Goal: Task Accomplishment & Management: Use online tool/utility

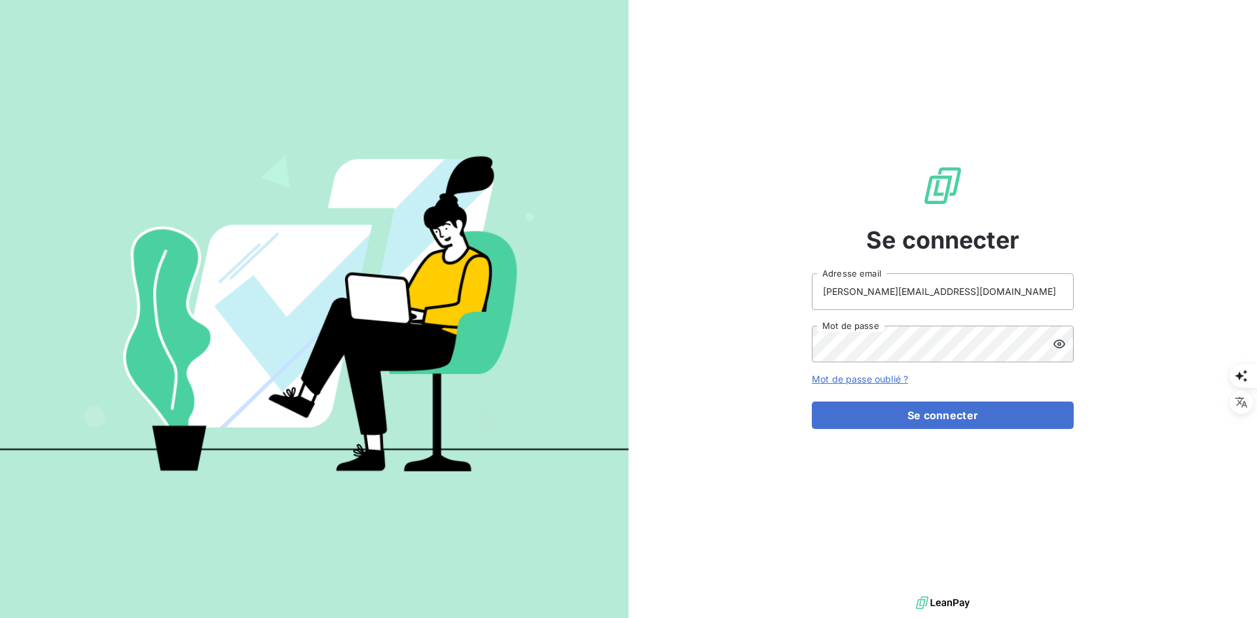
drag, startPoint x: 290, startPoint y: 149, endPoint x: 380, endPoint y: 117, distance: 95.6
click at [290, 147] on img at bounding box center [314, 309] width 628 height 393
click at [841, 408] on button "Se connecter" at bounding box center [943, 415] width 262 height 27
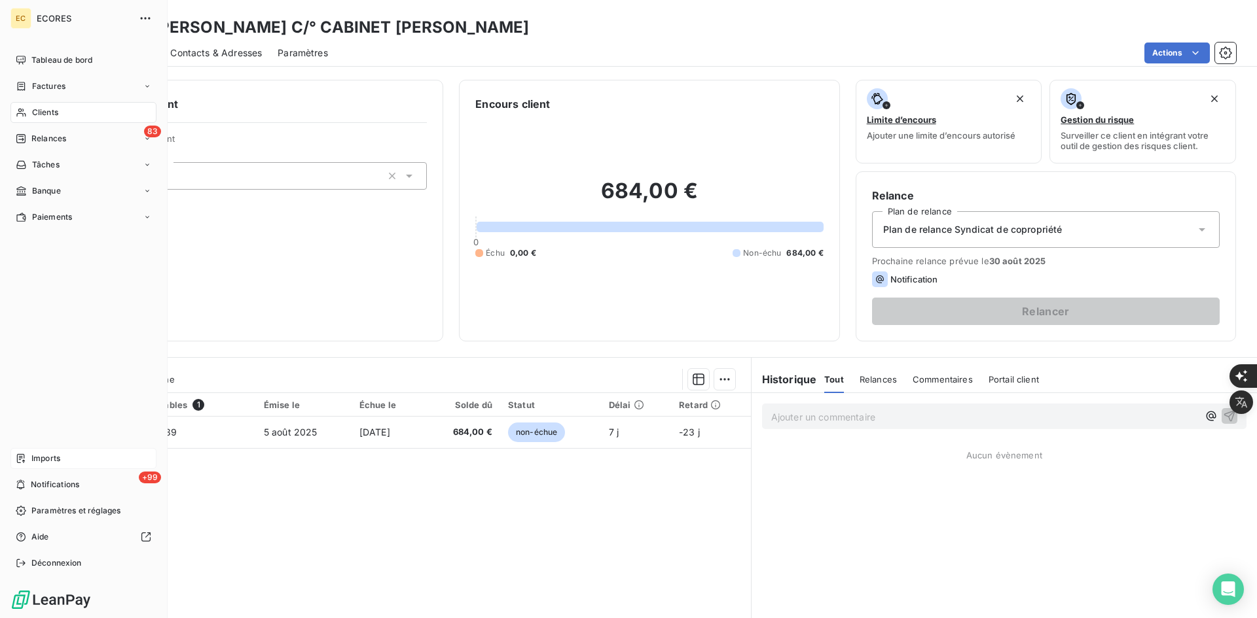
click at [45, 450] on div "Imports" at bounding box center [83, 458] width 146 height 21
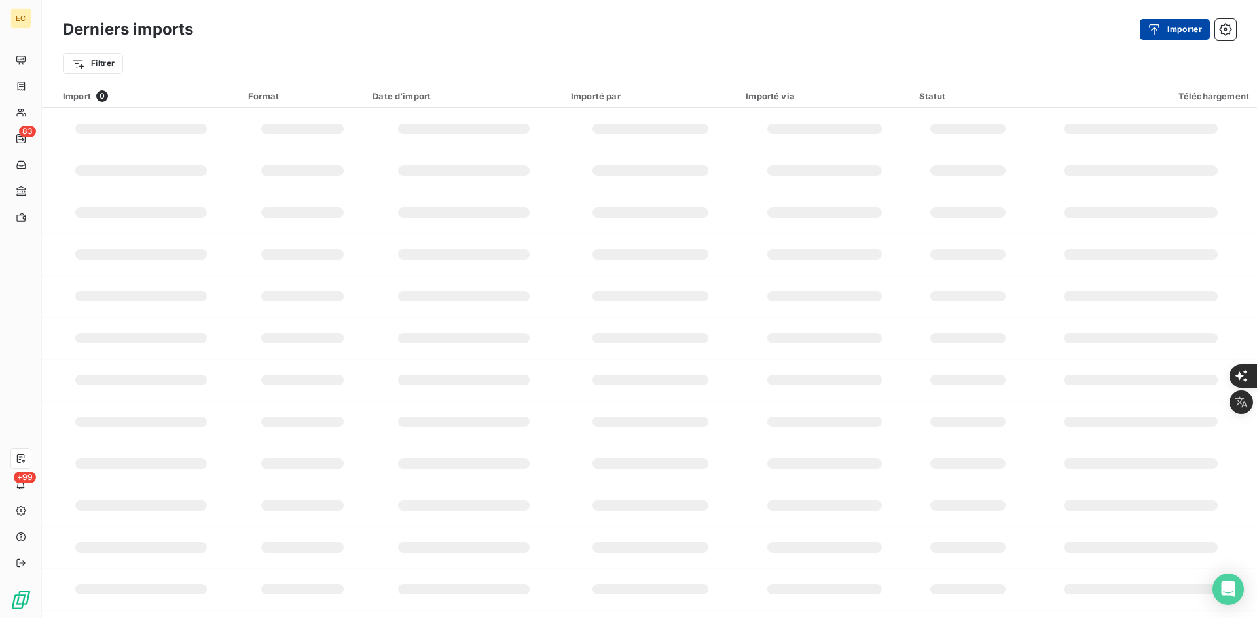
click at [1191, 29] on button "Importer" at bounding box center [1174, 29] width 70 height 21
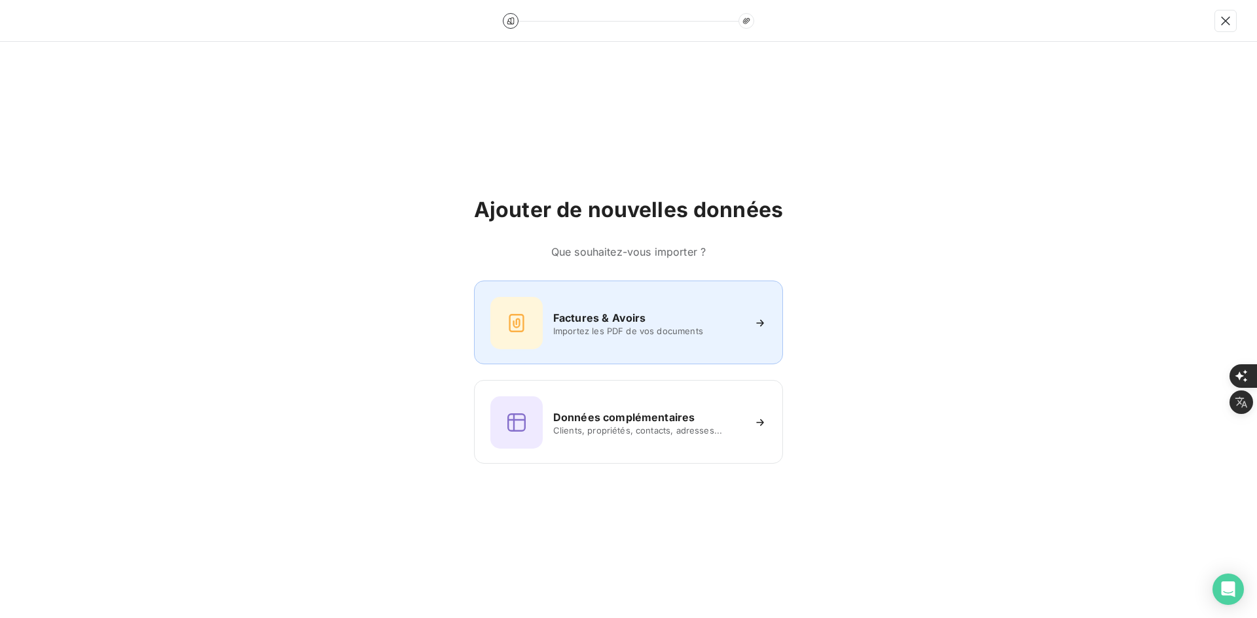
click at [577, 338] on div "Factures & Avoirs Importez les PDF de vos documents" at bounding box center [628, 323] width 276 height 52
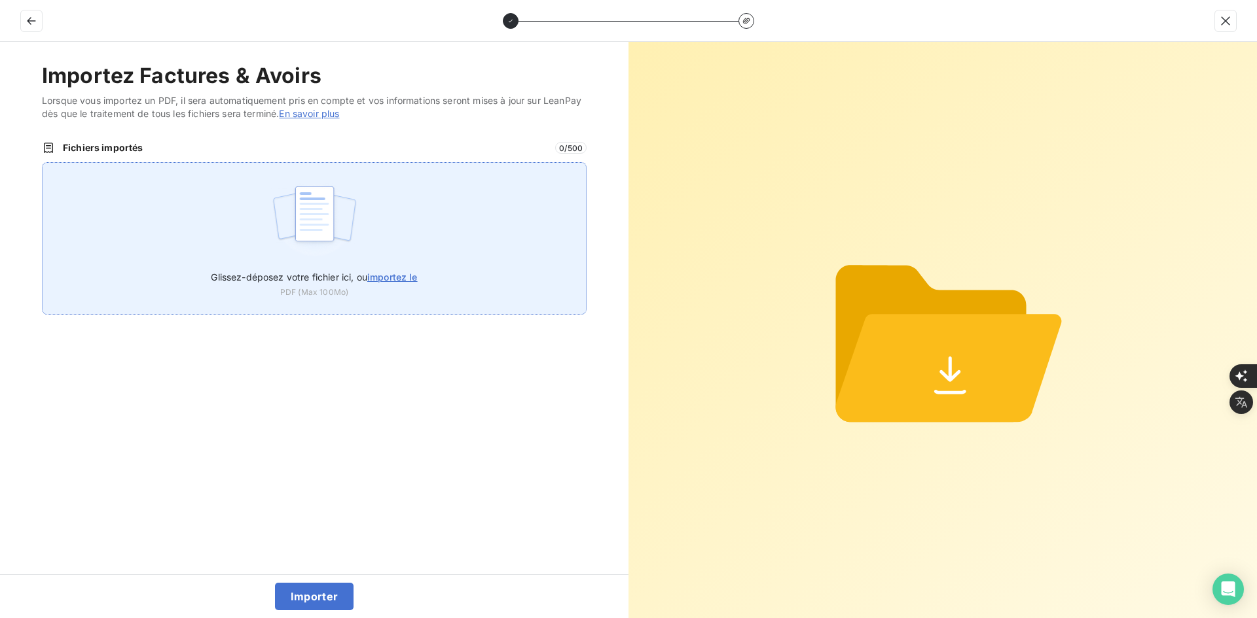
click at [384, 222] on div "Glissez-déposez votre fichier ici, ou importez le PDF (Max 100Mo)" at bounding box center [314, 238] width 544 height 152
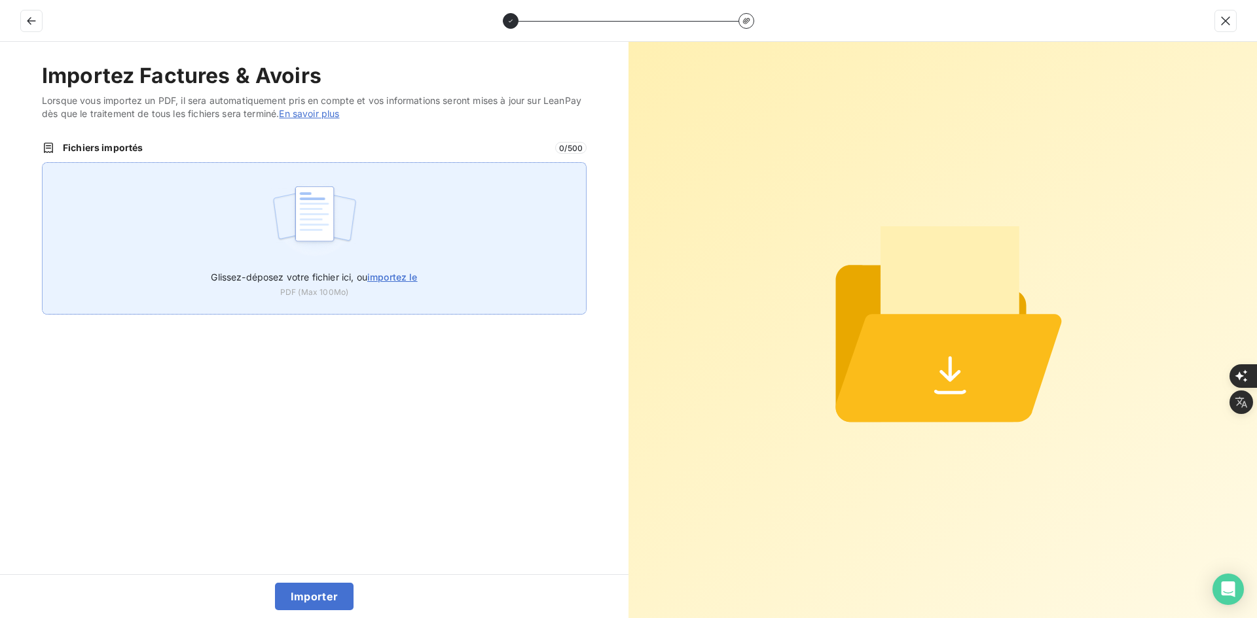
type input "C:\fakepath\FEF-2025-2354.pdf"
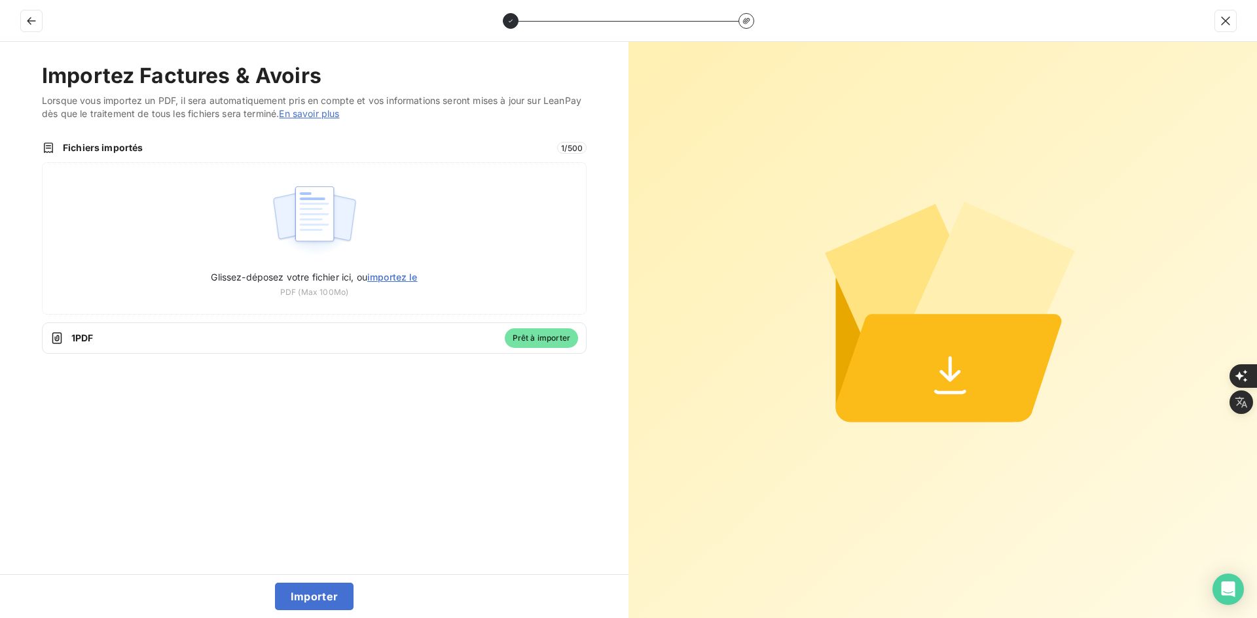
drag, startPoint x: 325, startPoint y: 598, endPoint x: 372, endPoint y: 540, distance: 74.0
click at [325, 596] on button "Importer" at bounding box center [314, 596] width 79 height 27
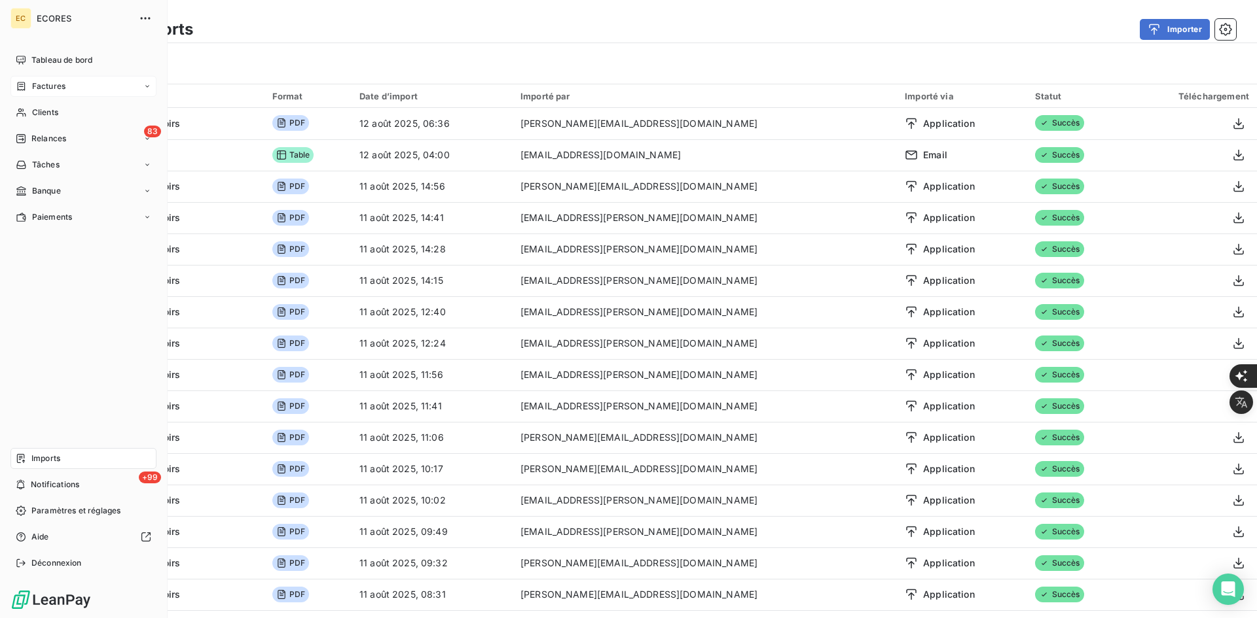
click at [24, 82] on icon at bounding box center [22, 86] width 8 height 9
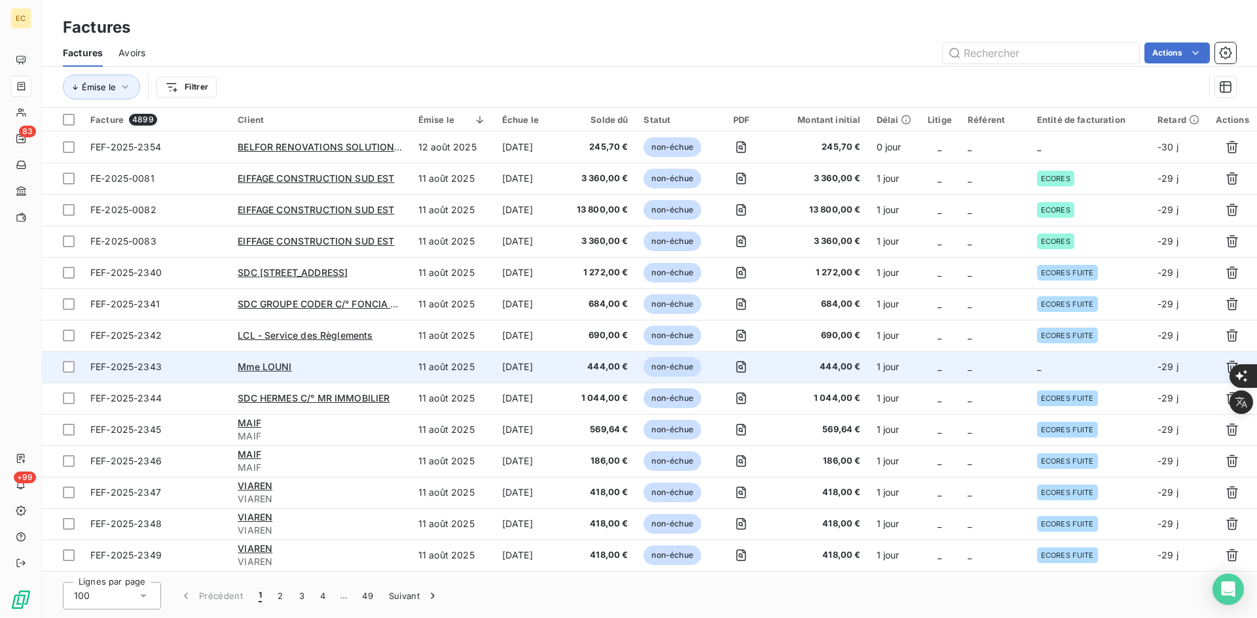
click at [815, 365] on span "444,00 €" at bounding box center [820, 367] width 79 height 13
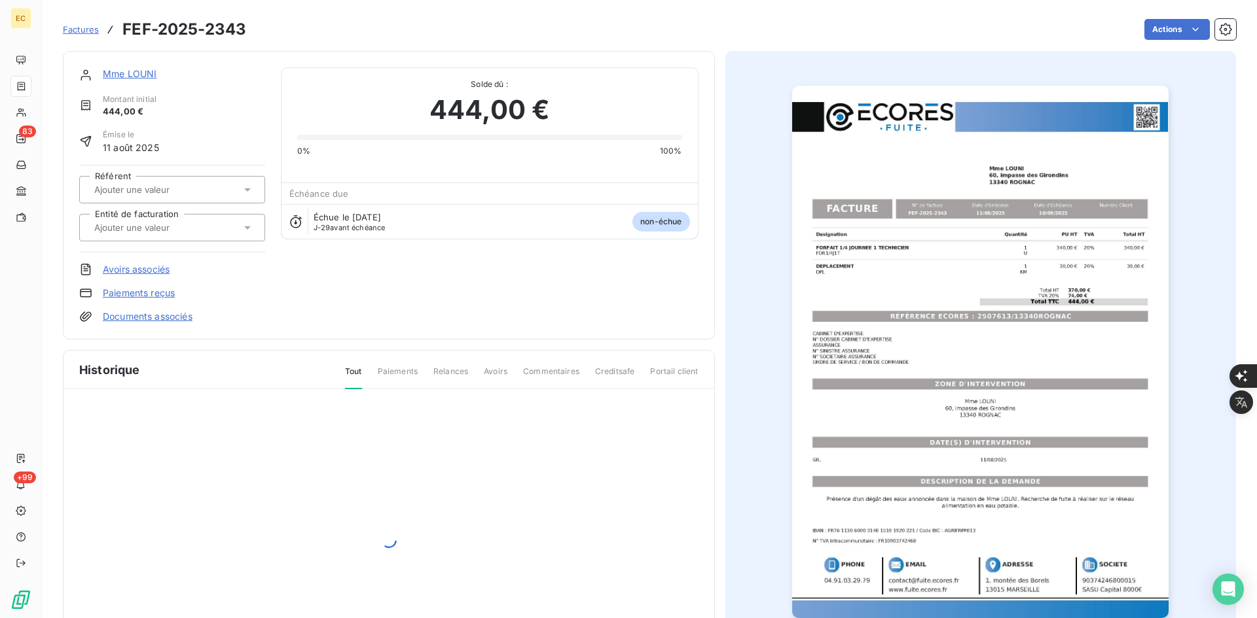
click at [188, 230] on input "text" at bounding box center [159, 228] width 132 height 12
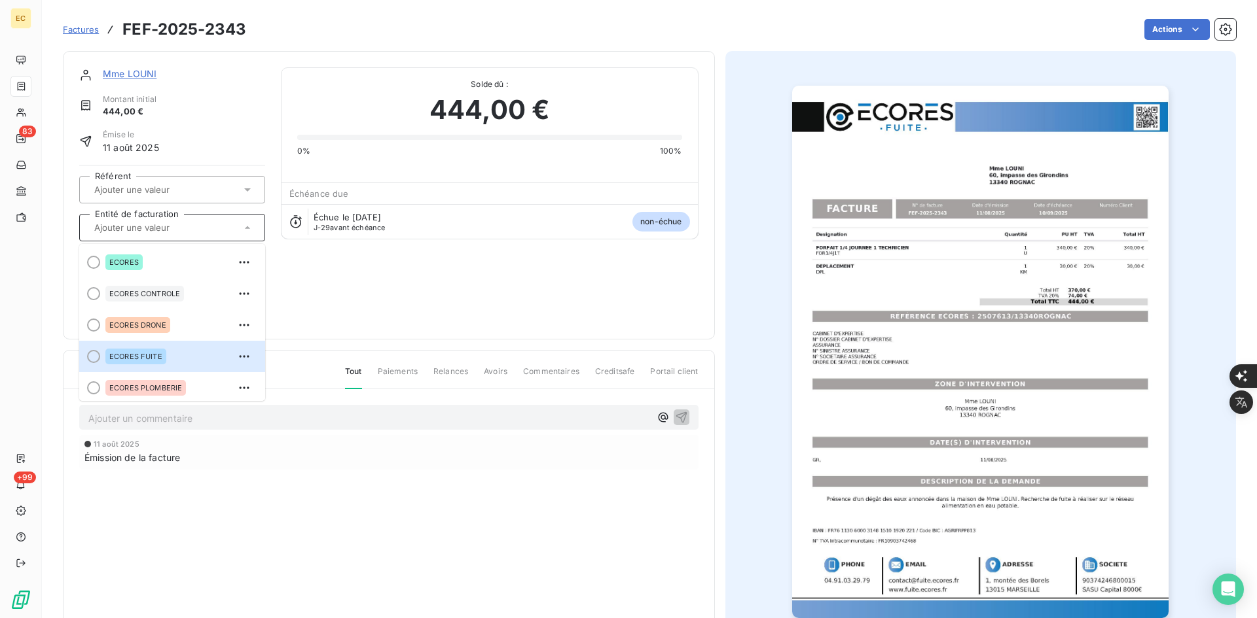
click at [151, 358] on span "ECORES FUITE" at bounding box center [135, 357] width 53 height 8
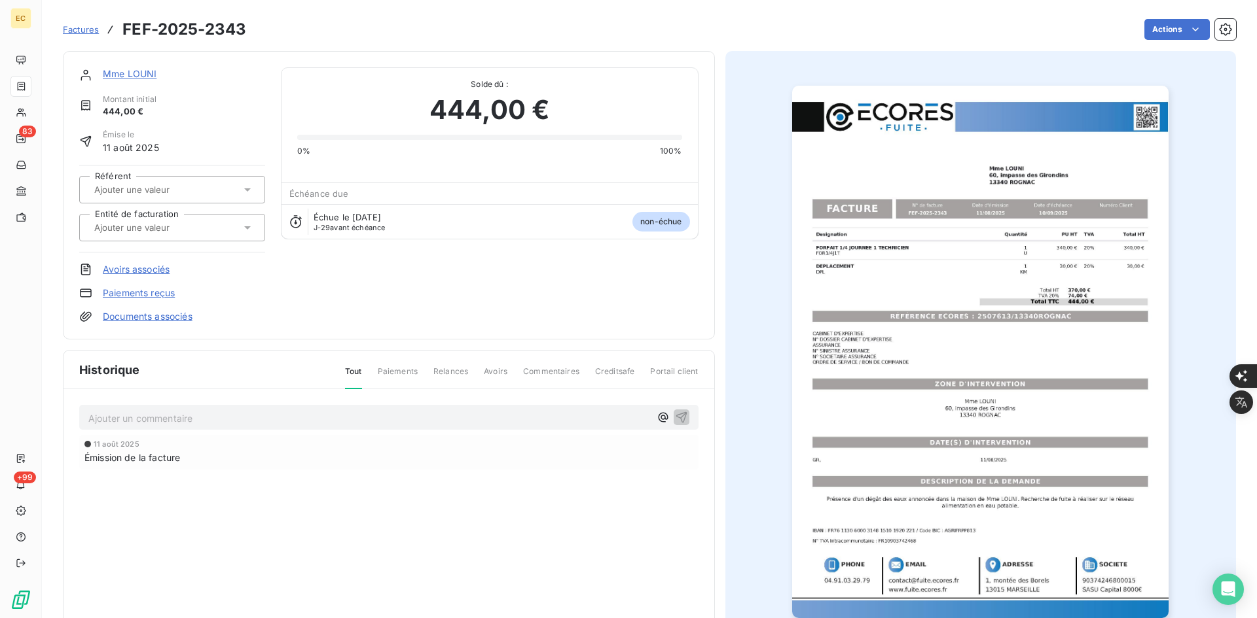
click at [90, 27] on span "Factures" at bounding box center [81, 29] width 36 height 10
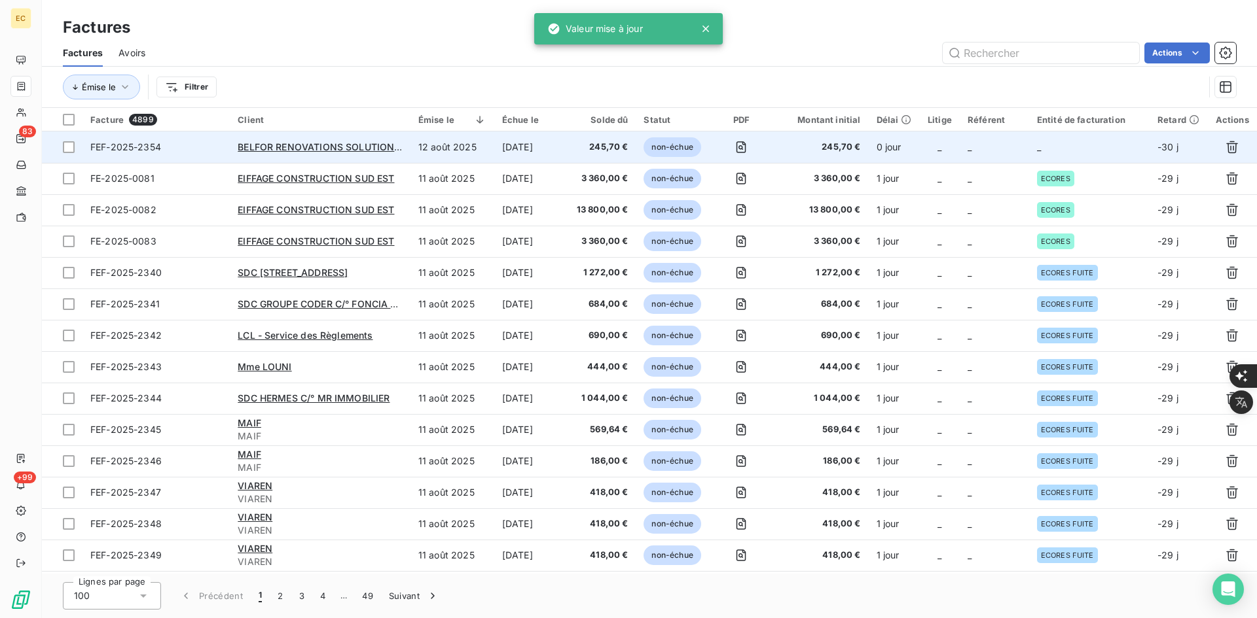
click at [1058, 153] on td "_" at bounding box center [1089, 147] width 120 height 31
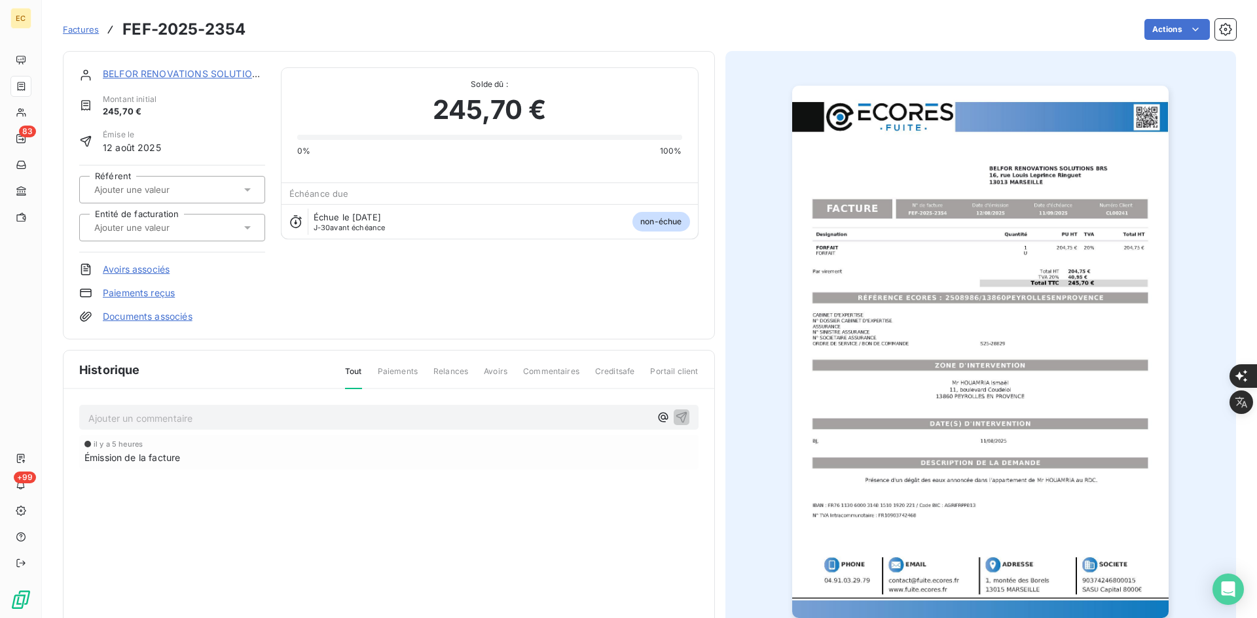
click at [172, 233] on input "text" at bounding box center [159, 228] width 132 height 12
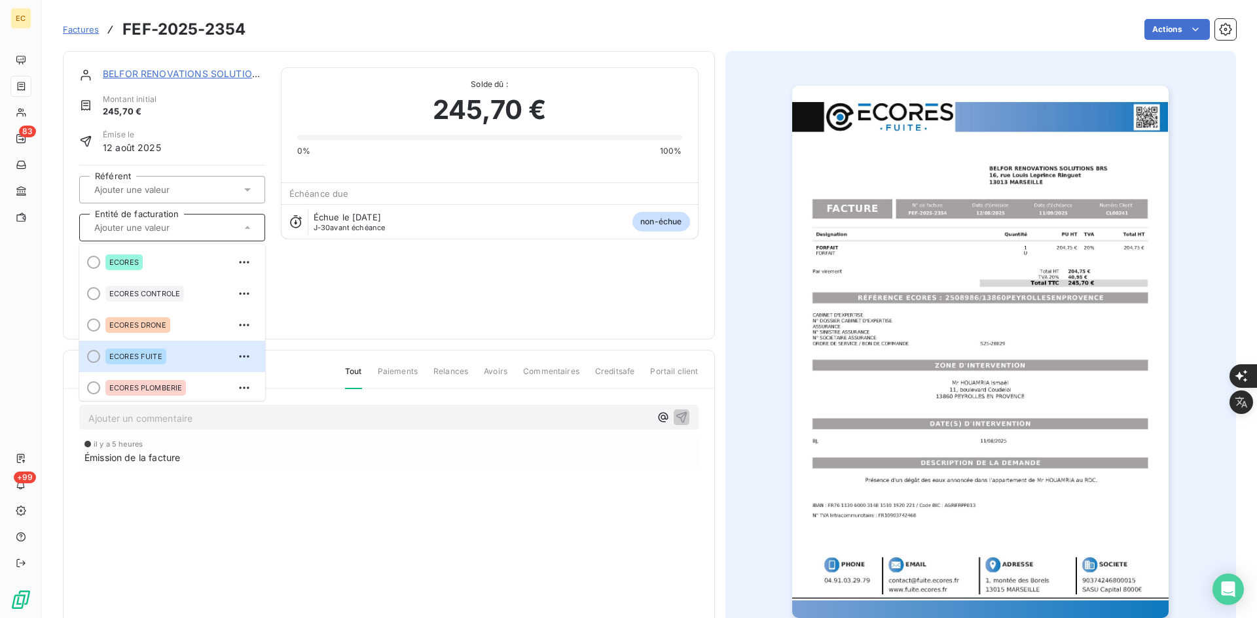
drag, startPoint x: 169, startPoint y: 359, endPoint x: 165, endPoint y: 349, distance: 10.6
click at [168, 358] on div "ECORES FUITE" at bounding box center [179, 356] width 149 height 21
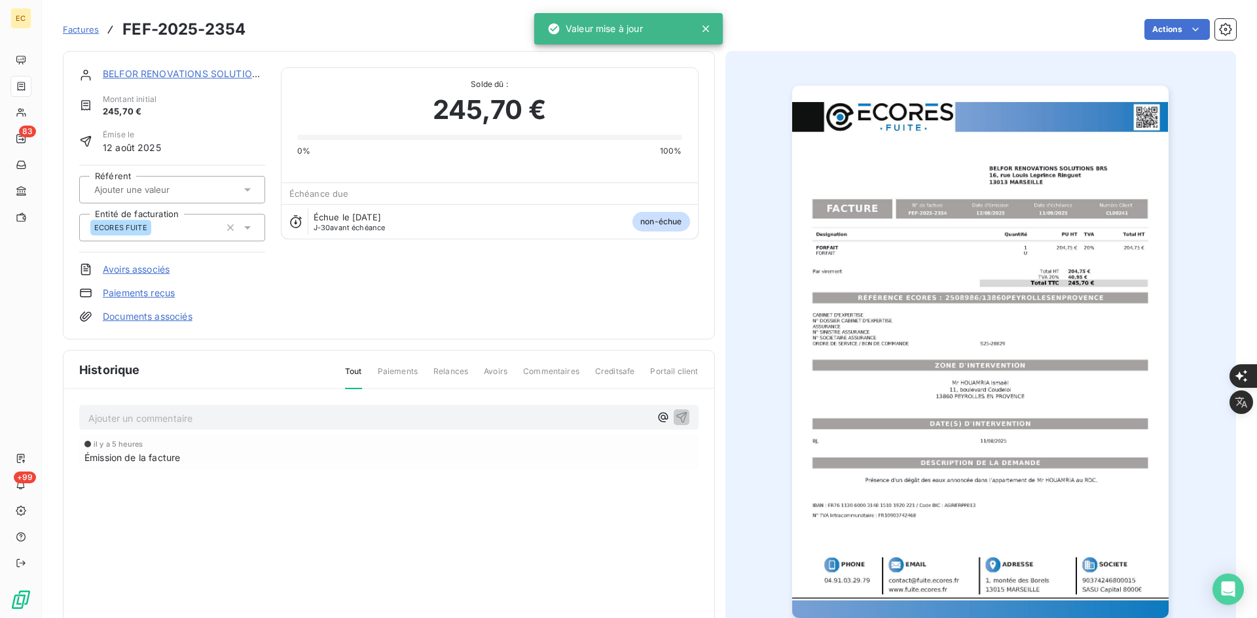
click at [164, 316] on link "Documents associés" at bounding box center [148, 316] width 90 height 13
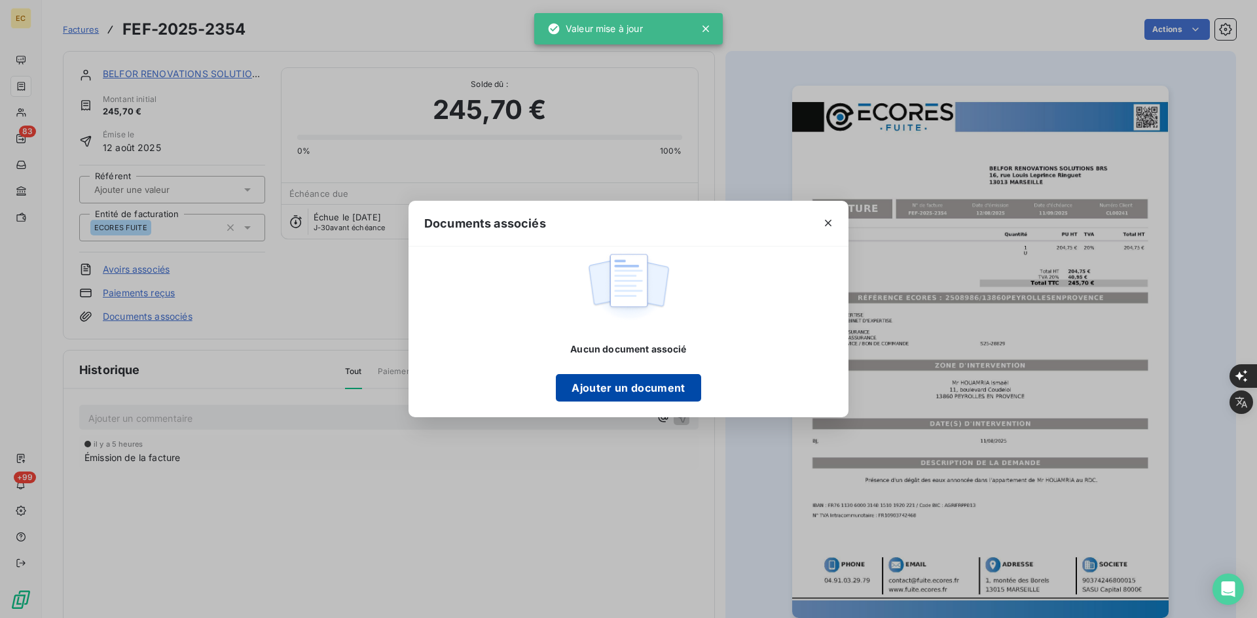
click at [599, 391] on button "Ajouter un document" at bounding box center [628, 387] width 145 height 27
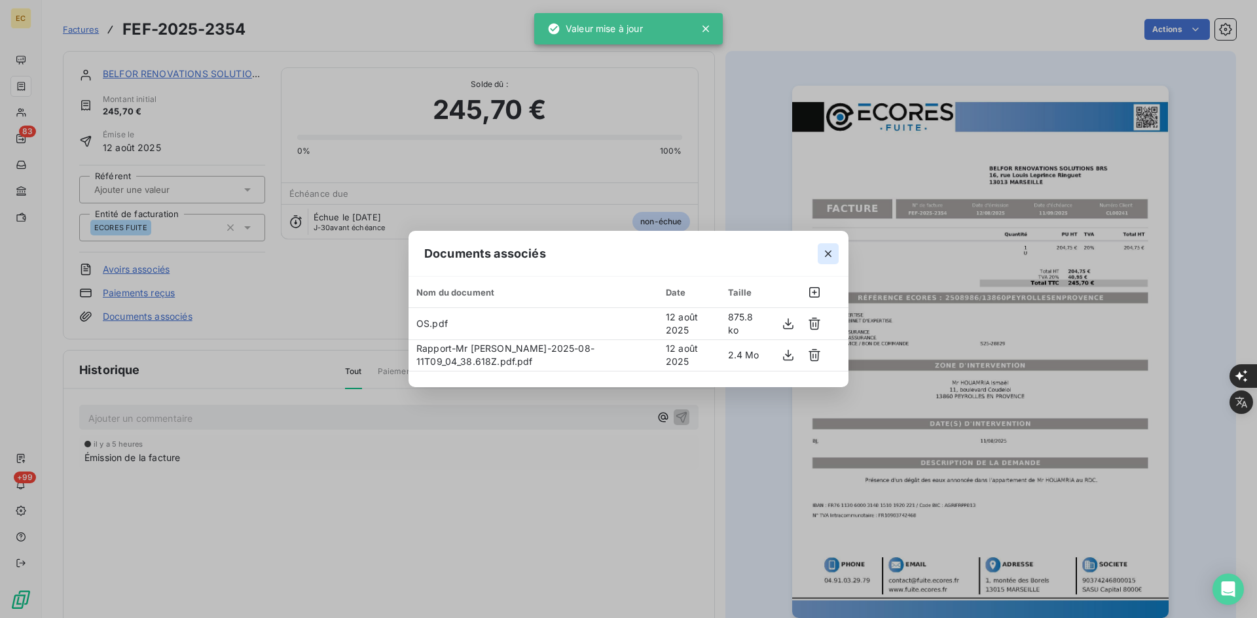
click at [825, 256] on icon "button" at bounding box center [827, 253] width 13 height 13
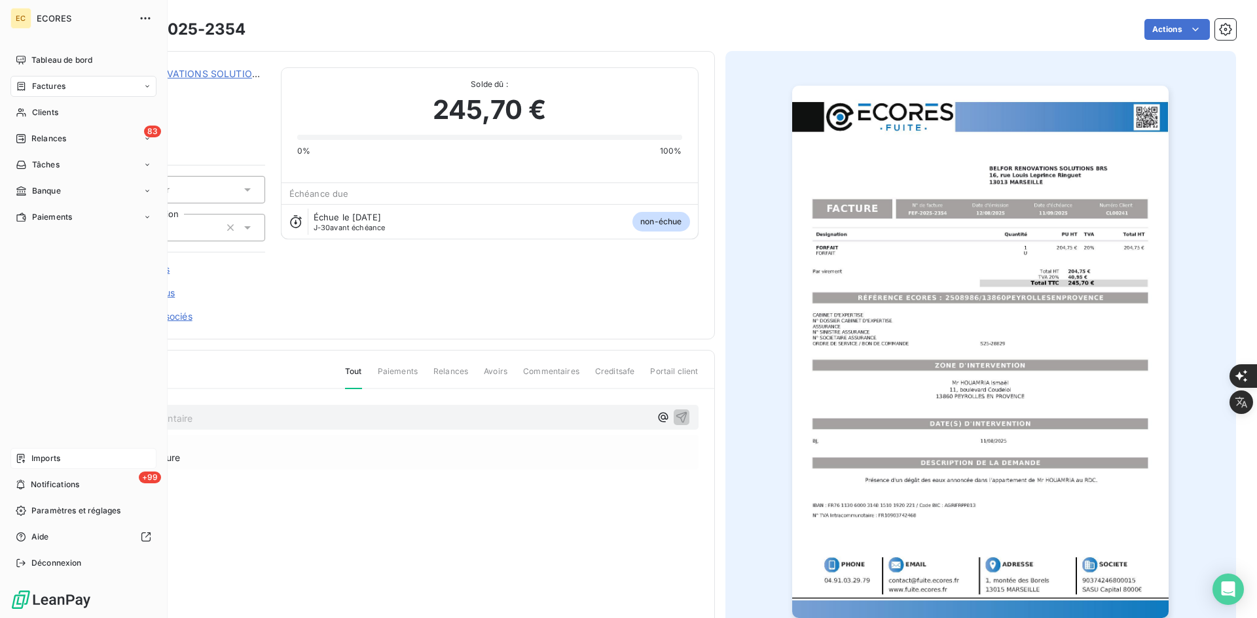
drag, startPoint x: 19, startPoint y: 446, endPoint x: 31, endPoint y: 454, distance: 14.5
click at [20, 446] on div "Tableau de bord Factures Clients 83 Relances Tâches Banque Paiements Imports +9…" at bounding box center [83, 312] width 146 height 524
click at [35, 457] on span "Imports" at bounding box center [45, 459] width 29 height 12
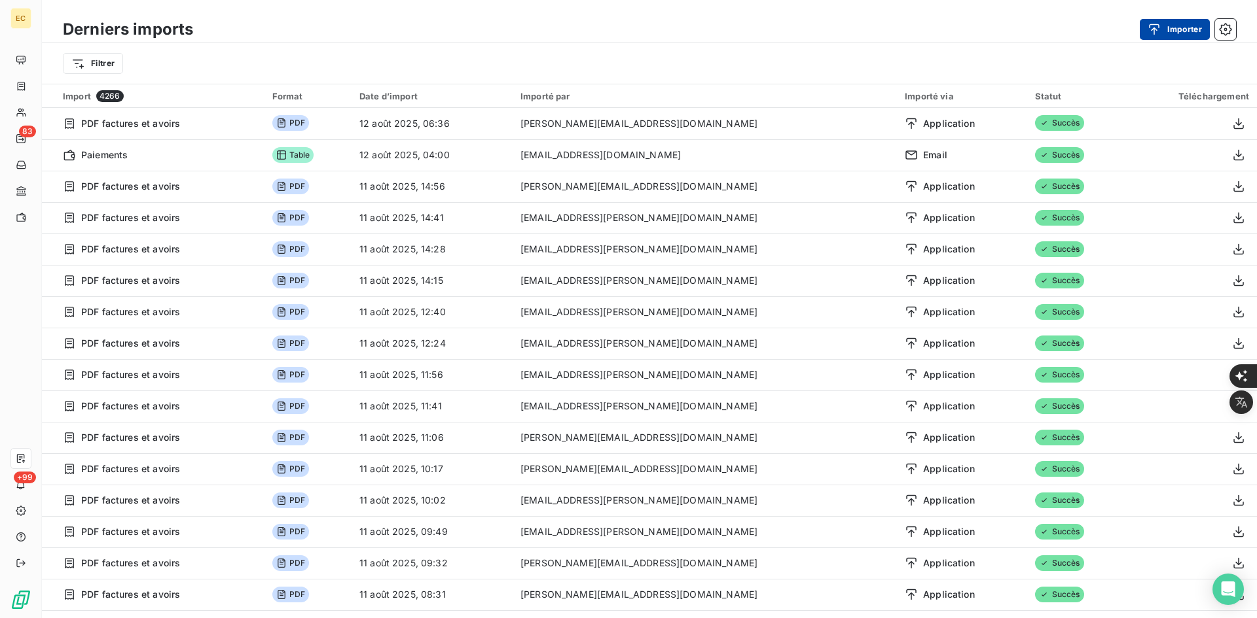
drag, startPoint x: 1185, startPoint y: 24, endPoint x: 1176, endPoint y: 24, distance: 8.5
click at [1176, 24] on button "Importer" at bounding box center [1174, 29] width 70 height 21
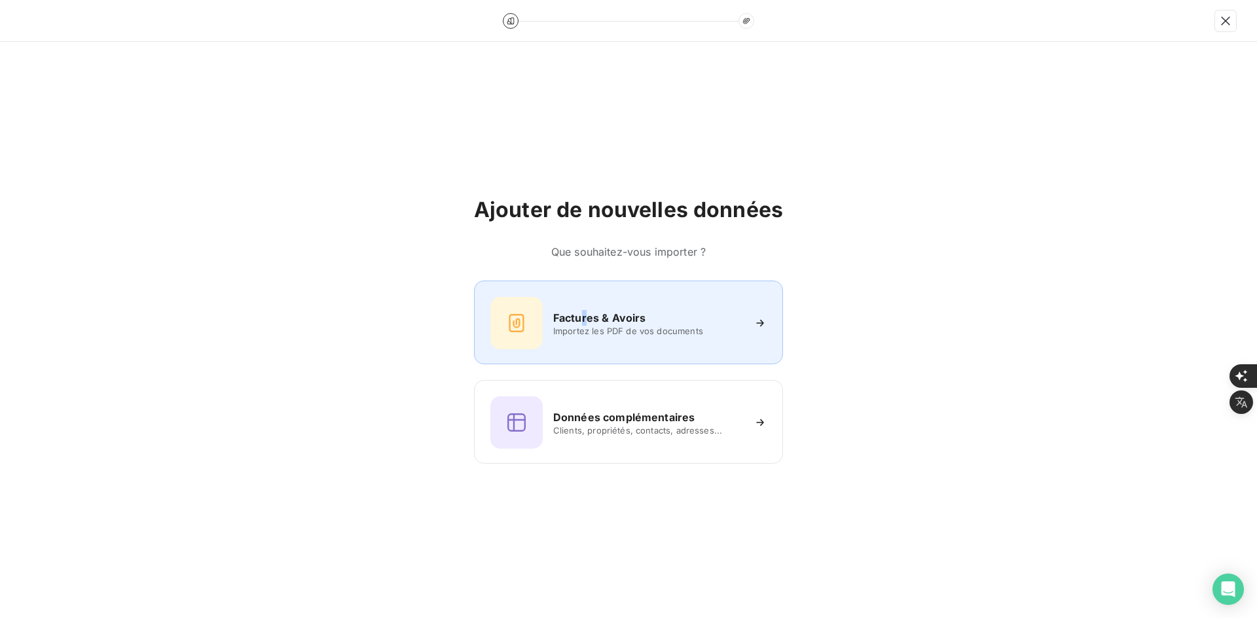
click at [583, 315] on h6 "Factures & Avoirs" at bounding box center [599, 318] width 93 height 16
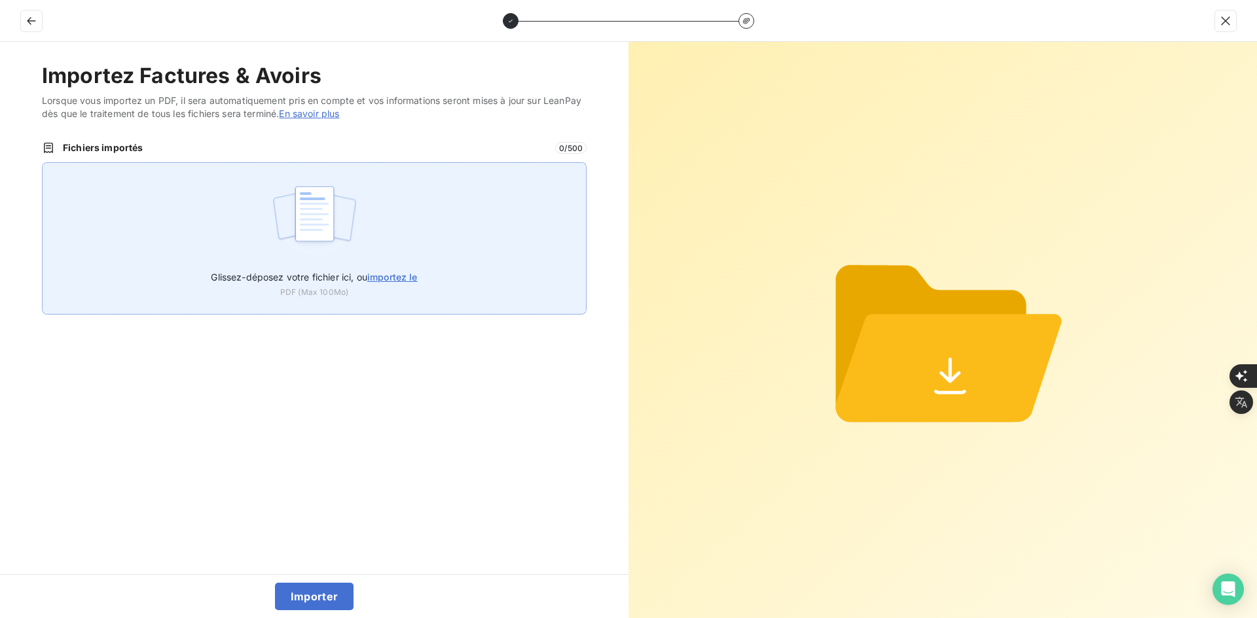
click at [354, 213] on img at bounding box center [314, 221] width 87 height 84
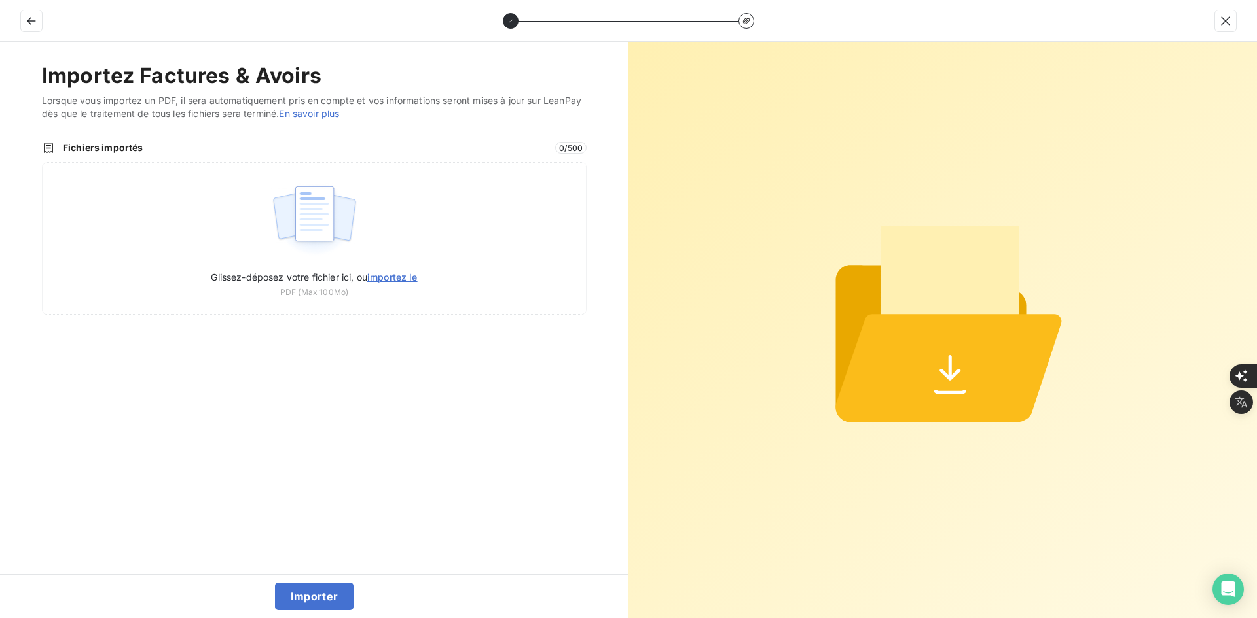
type input "C:\fakepath\FEF-2025-2355.pdf"
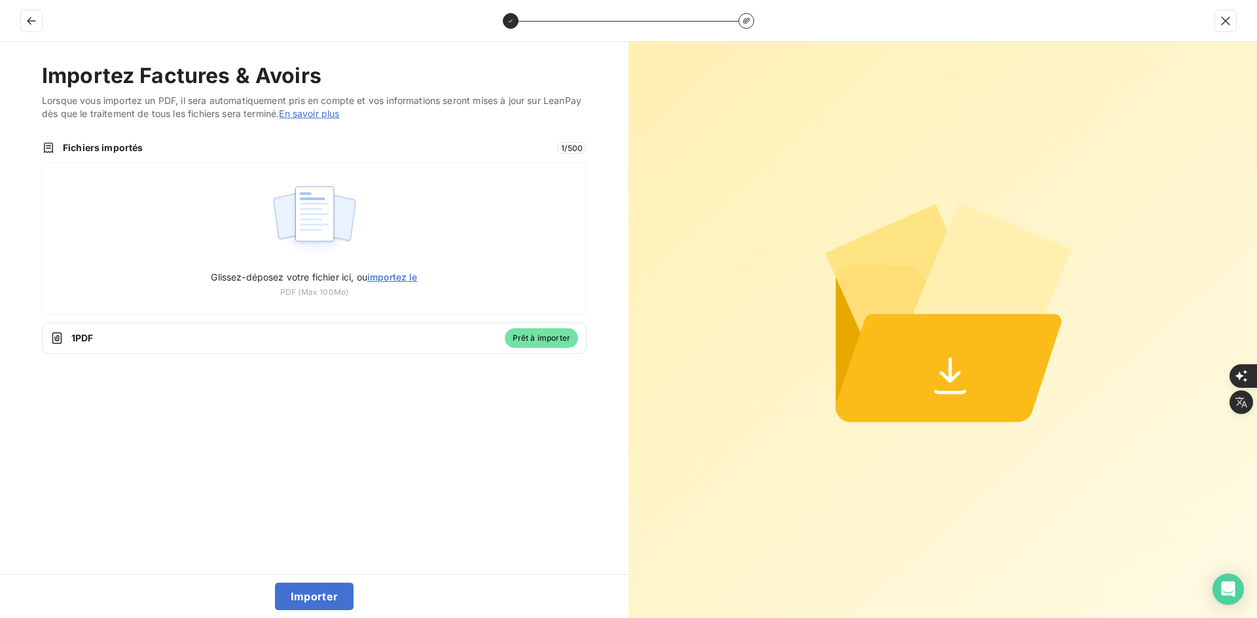
drag, startPoint x: 325, startPoint y: 594, endPoint x: 315, endPoint y: 581, distance: 16.4
click at [324, 594] on button "Importer" at bounding box center [314, 596] width 79 height 27
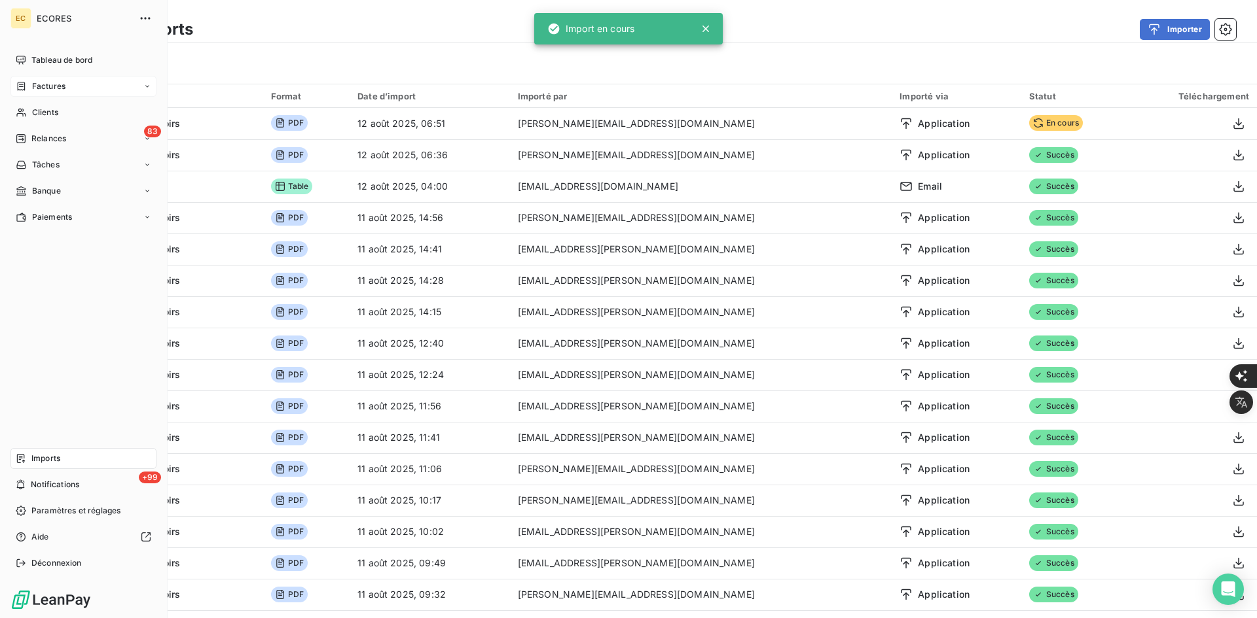
click at [41, 90] on span "Factures" at bounding box center [48, 86] width 33 height 12
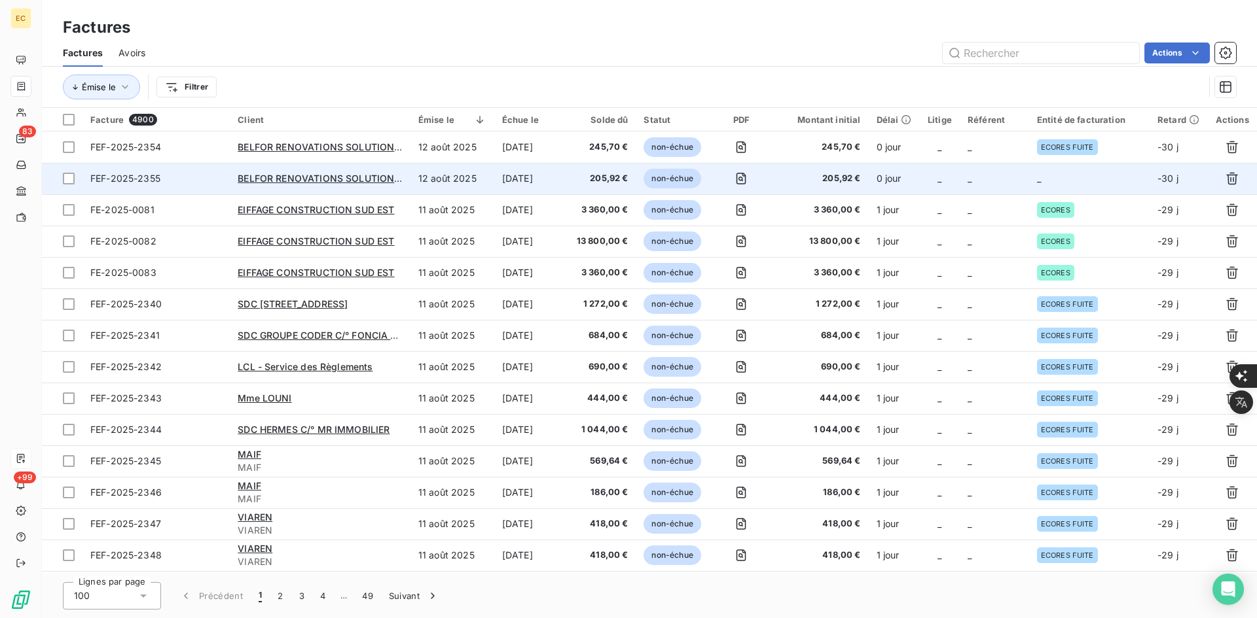
click at [1039, 177] on span "_" at bounding box center [1039, 178] width 4 height 11
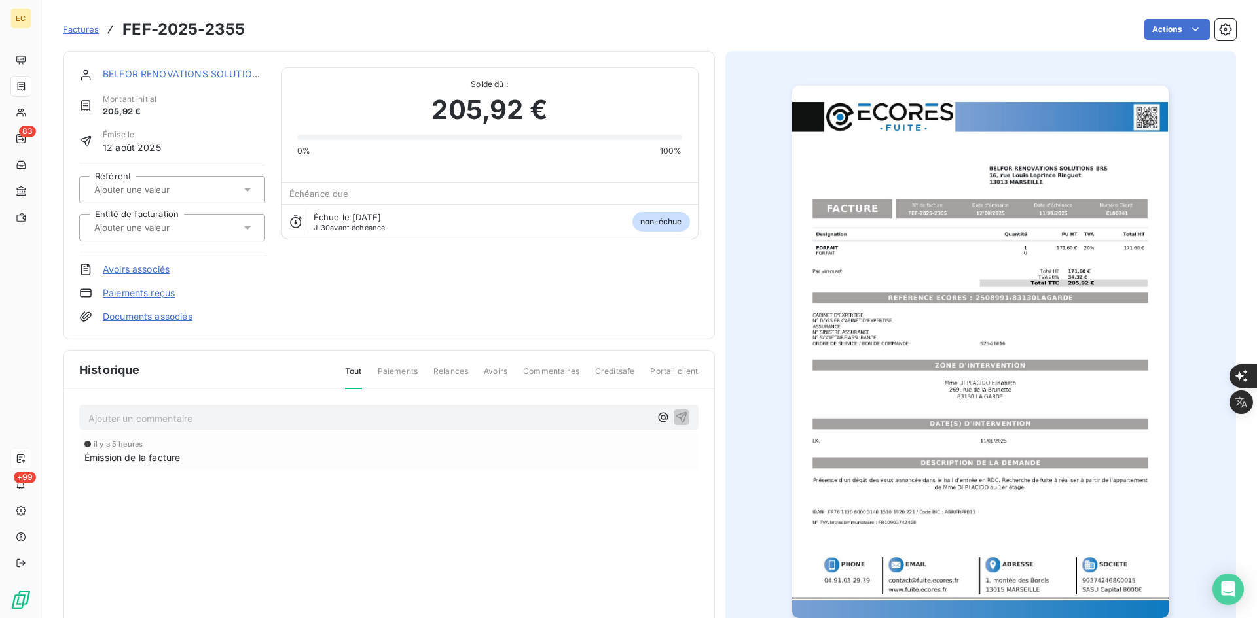
click at [191, 227] on input "text" at bounding box center [159, 228] width 132 height 12
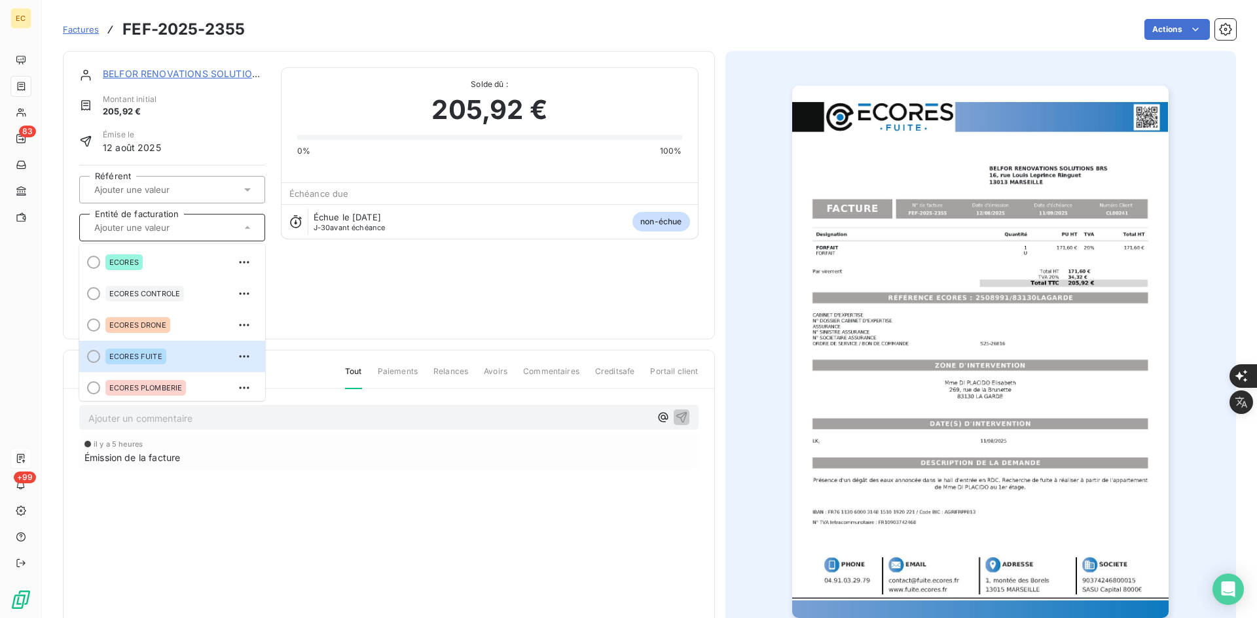
drag, startPoint x: 158, startPoint y: 360, endPoint x: 155, endPoint y: 353, distance: 7.0
click at [155, 360] on span "ECORES FUITE" at bounding box center [135, 357] width 53 height 8
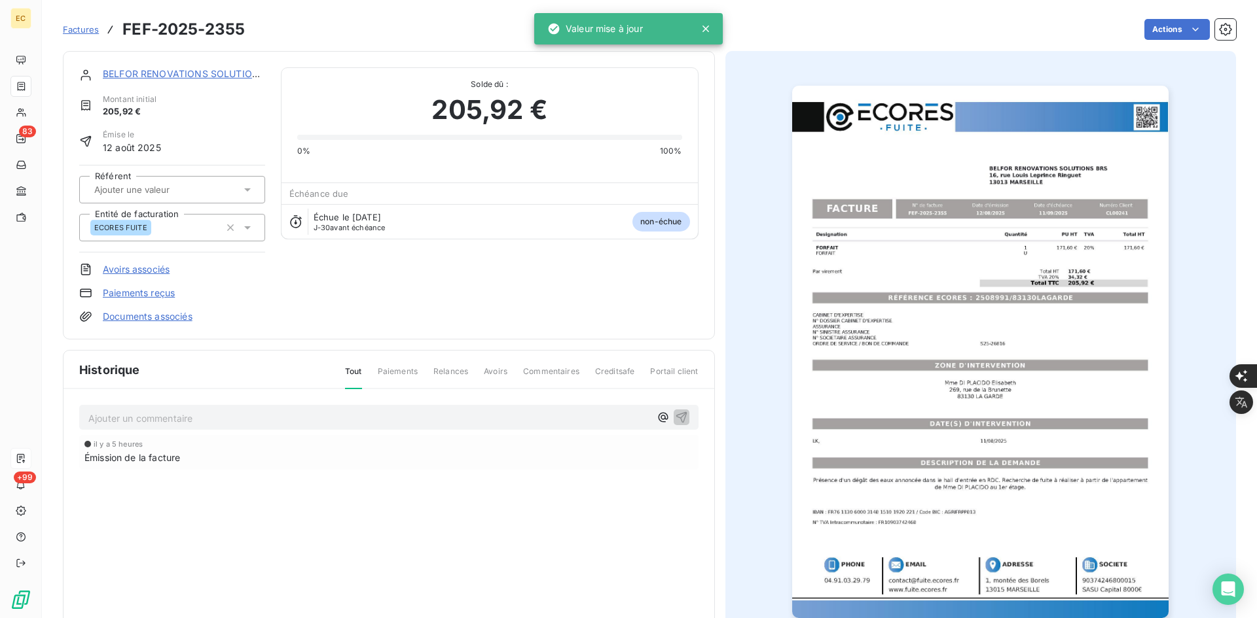
click at [154, 319] on link "Documents associés" at bounding box center [148, 316] width 90 height 13
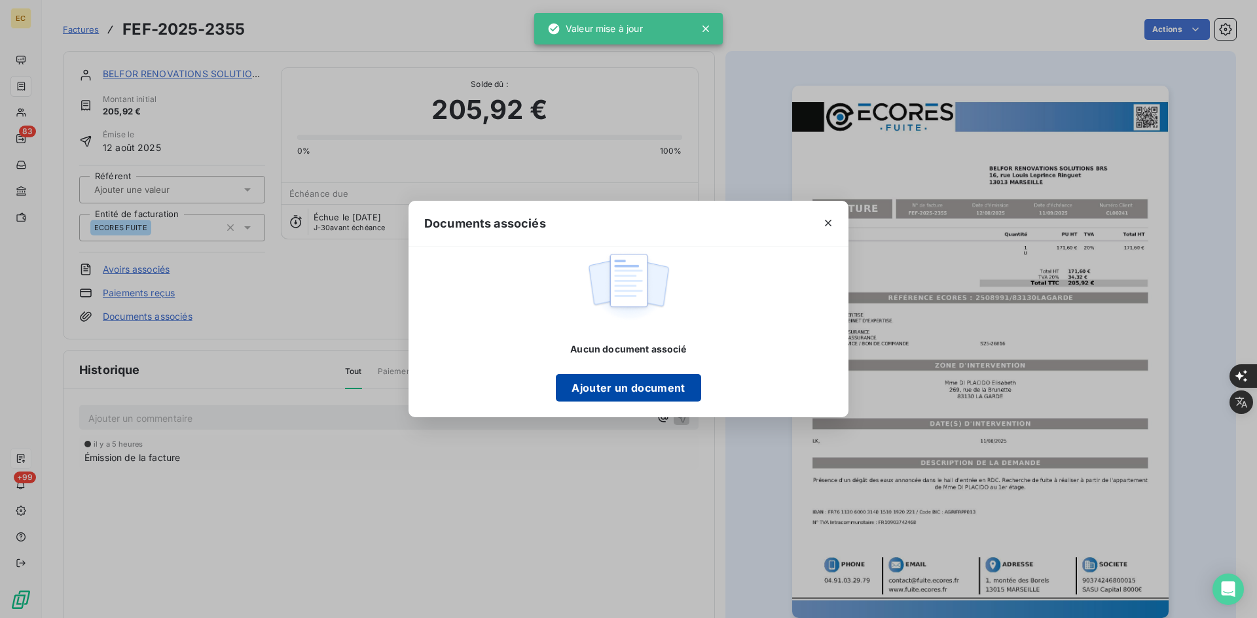
click at [586, 387] on button "Ajouter un document" at bounding box center [628, 387] width 145 height 27
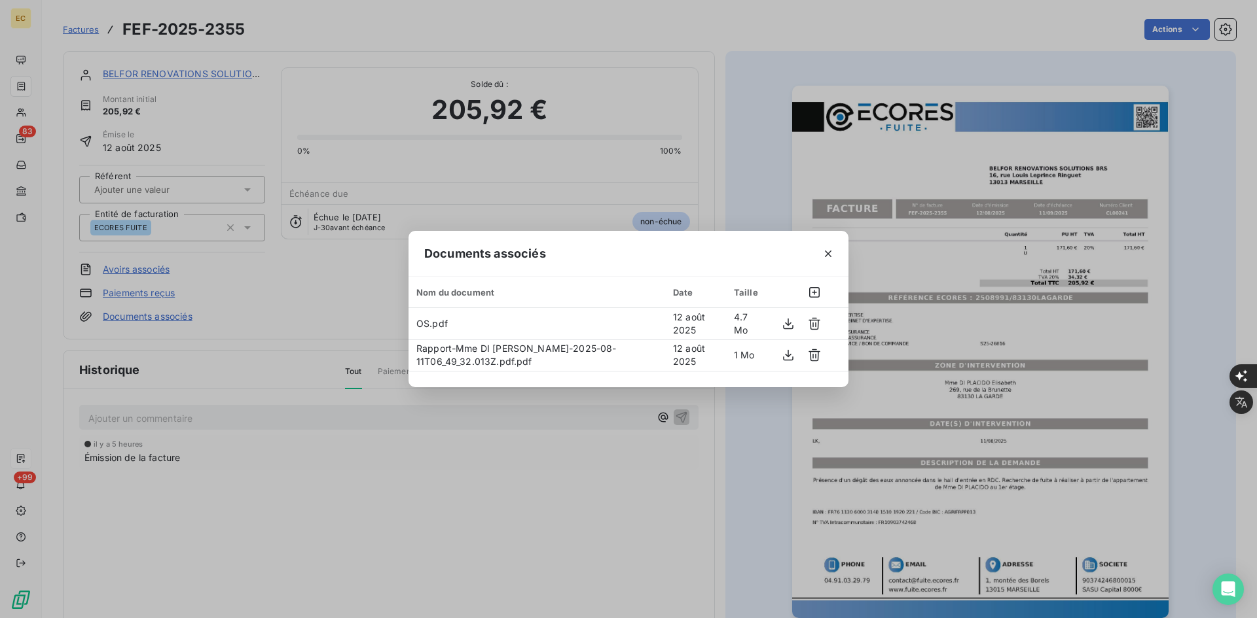
drag, startPoint x: 814, startPoint y: 247, endPoint x: 834, endPoint y: 256, distance: 22.3
click at [816, 248] on div at bounding box center [828, 253] width 41 height 45
click at [836, 257] on button "button" at bounding box center [827, 253] width 21 height 21
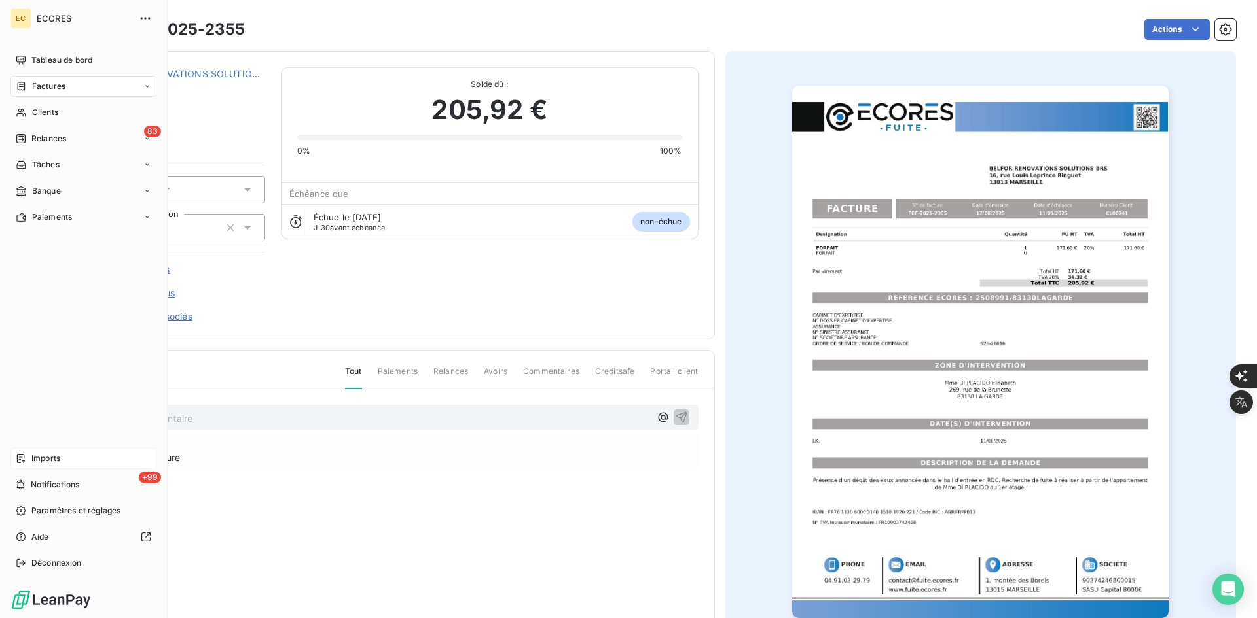
click at [54, 463] on span "Imports" at bounding box center [45, 459] width 29 height 12
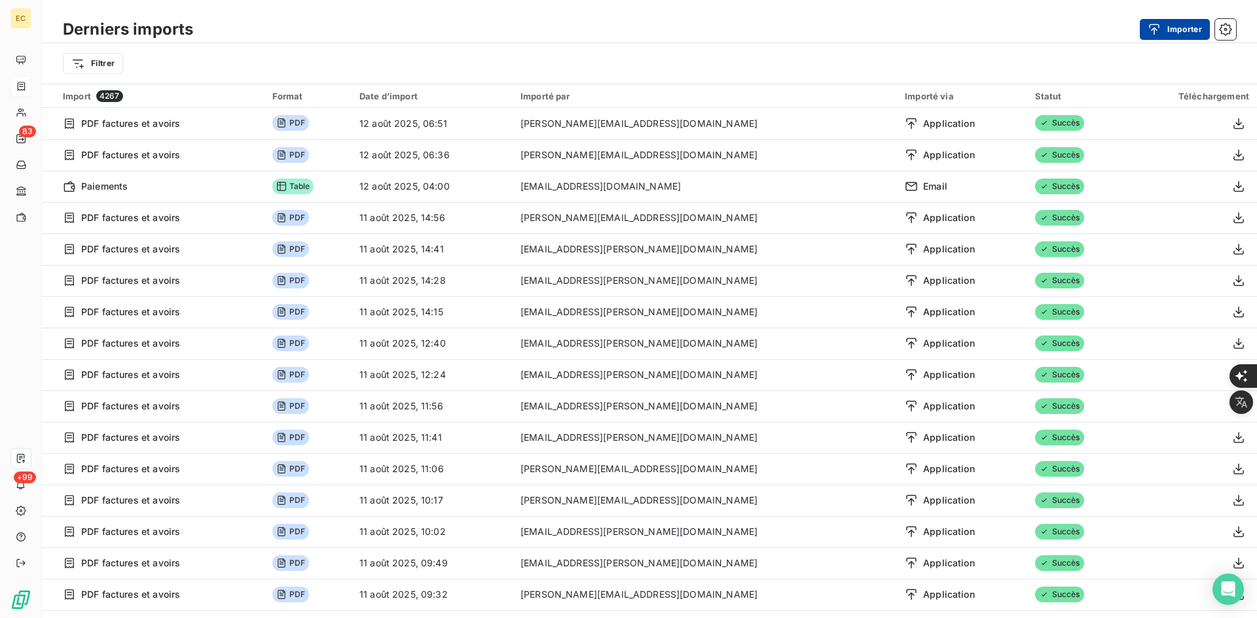
click at [1164, 29] on div "button" at bounding box center [1157, 29] width 20 height 13
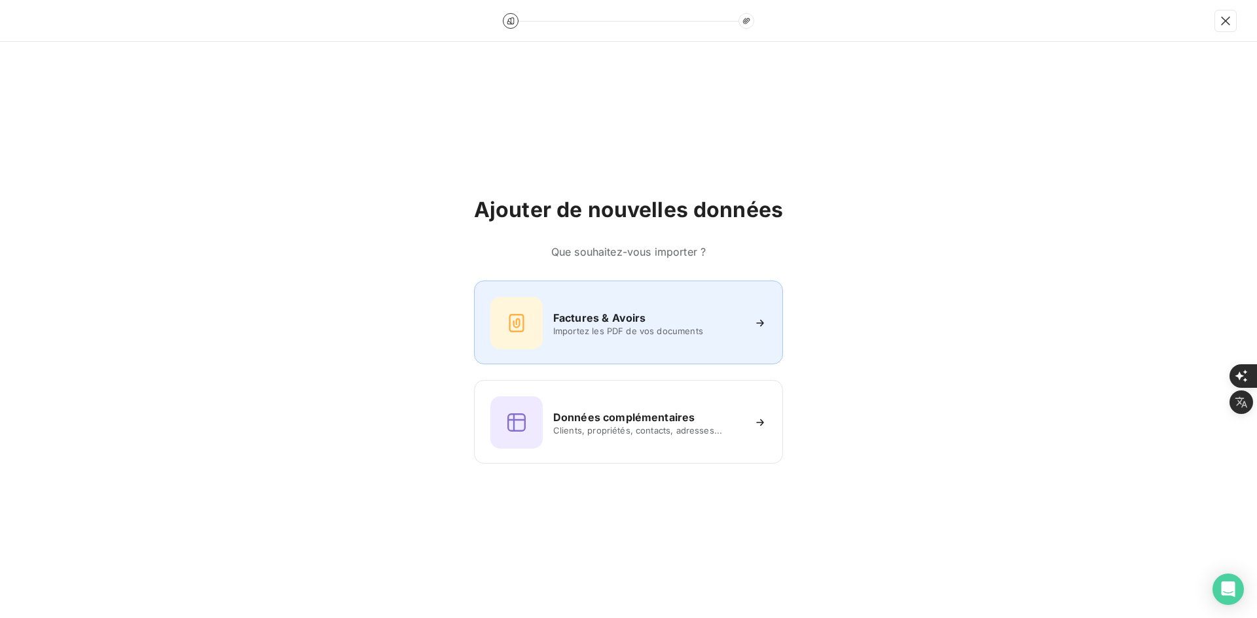
click at [550, 320] on div "Factures & Avoirs Importez les PDF de vos documents" at bounding box center [628, 323] width 276 height 52
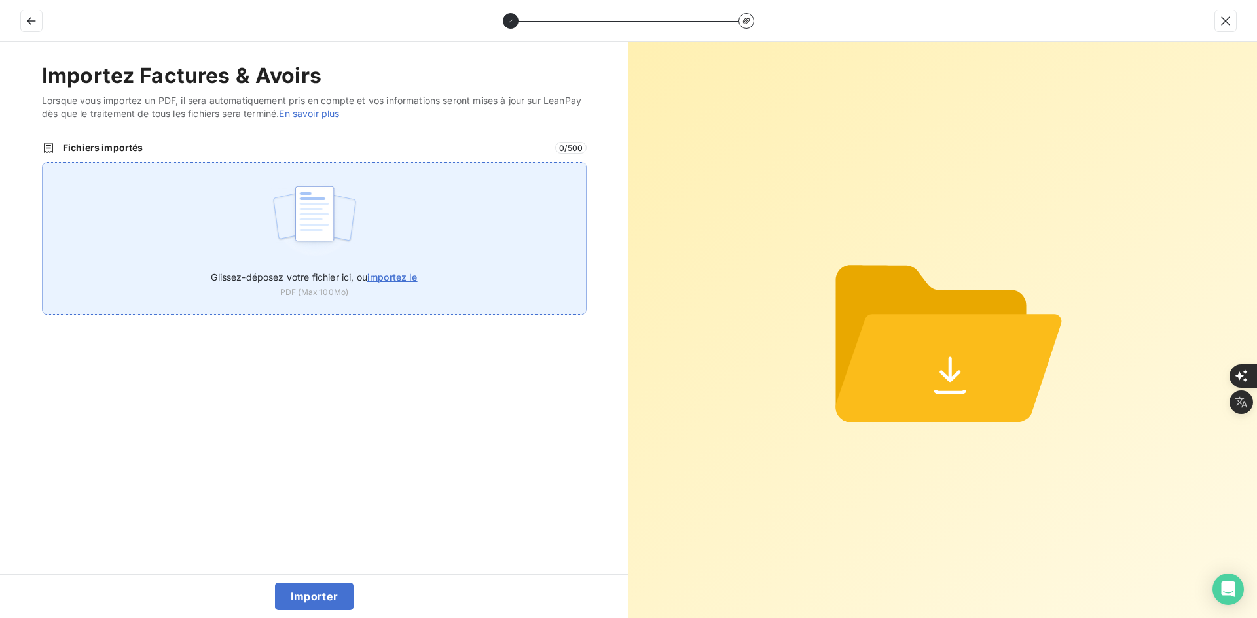
click at [332, 228] on img at bounding box center [314, 221] width 87 height 84
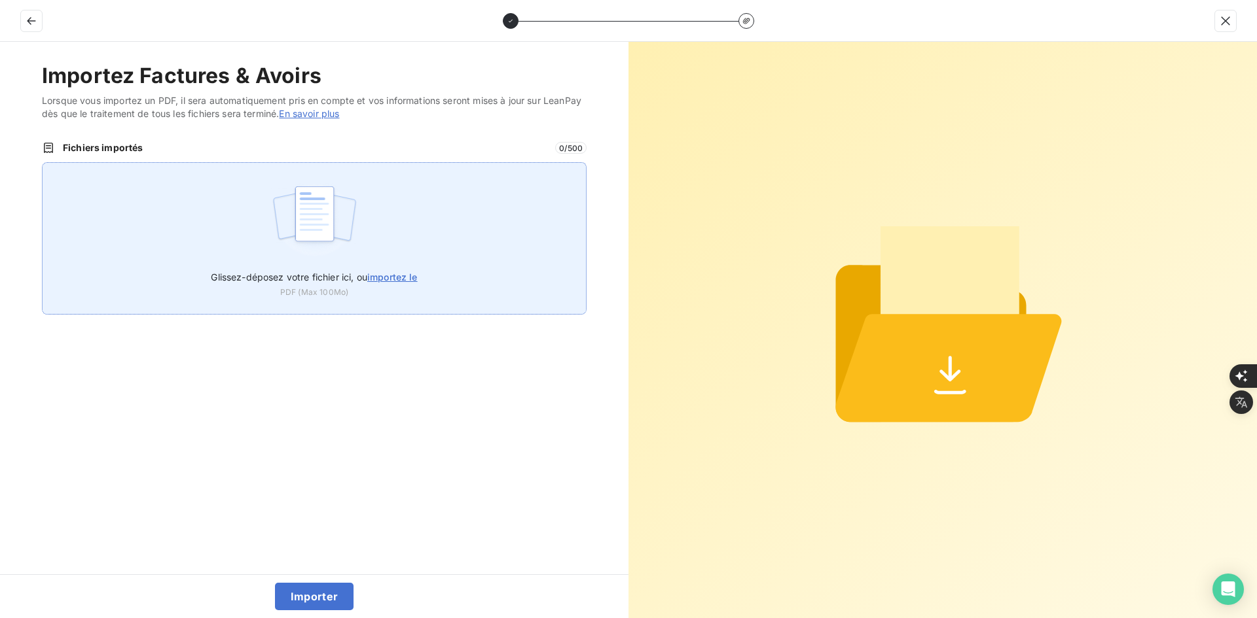
type input "C:\fakepath\FEF-2025-2356.pdf"
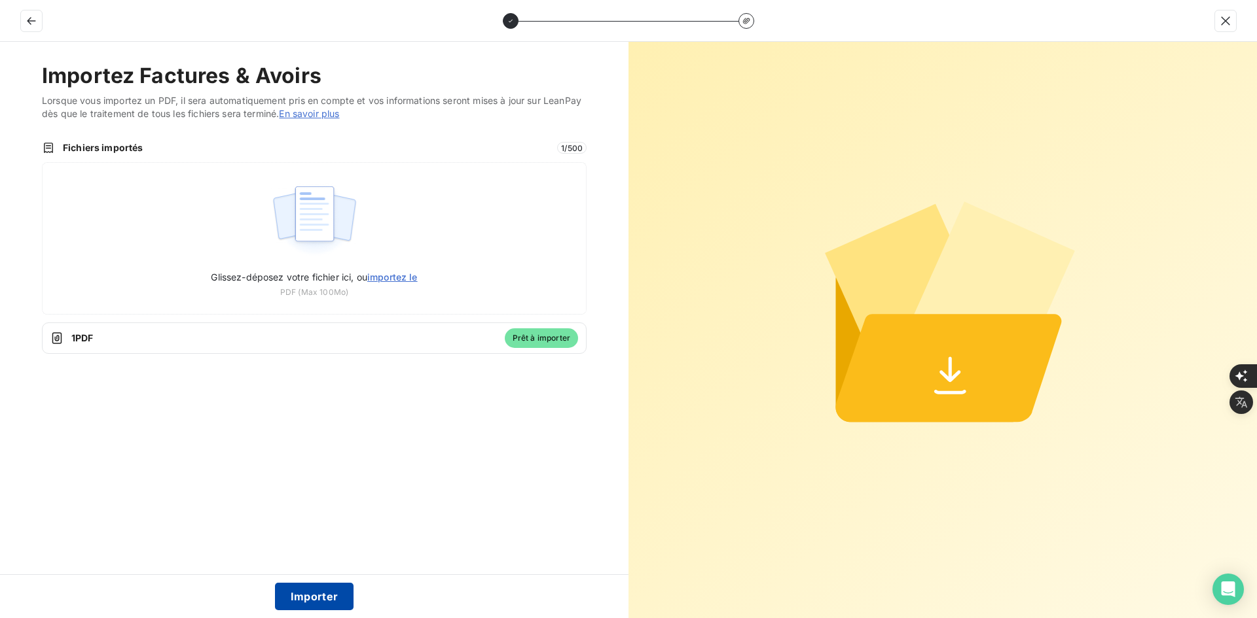
click at [309, 598] on button "Importer" at bounding box center [314, 596] width 79 height 27
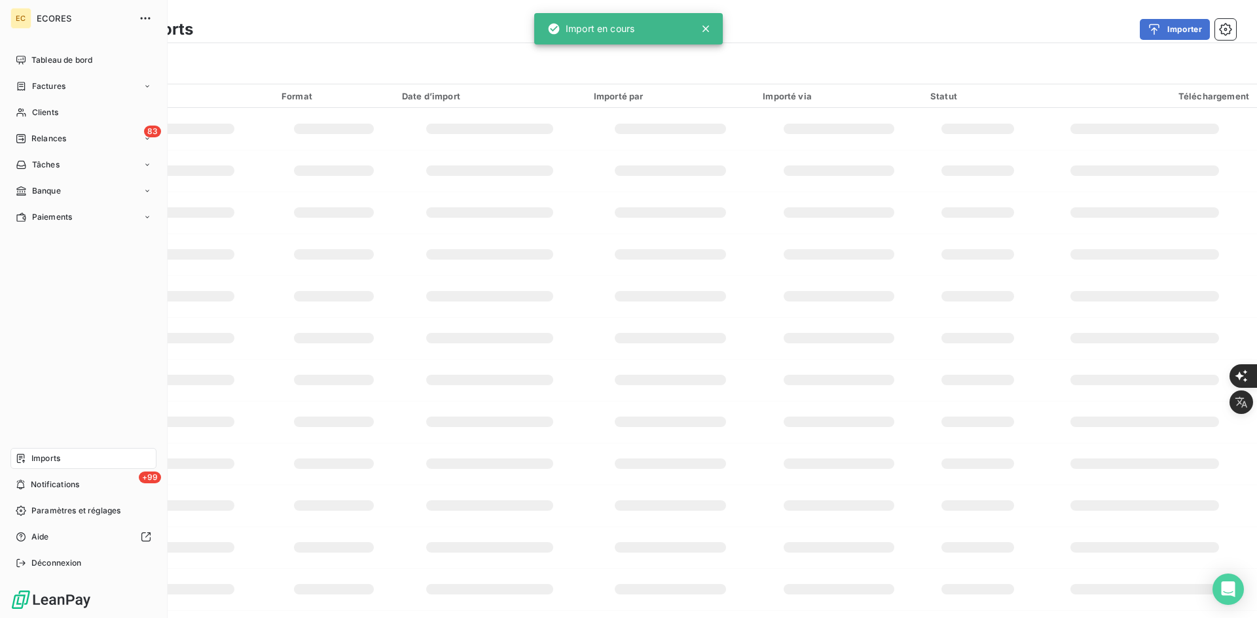
drag, startPoint x: 35, startPoint y: 82, endPoint x: 82, endPoint y: 99, distance: 50.3
click at [36, 82] on span "Factures" at bounding box center [48, 86] width 33 height 12
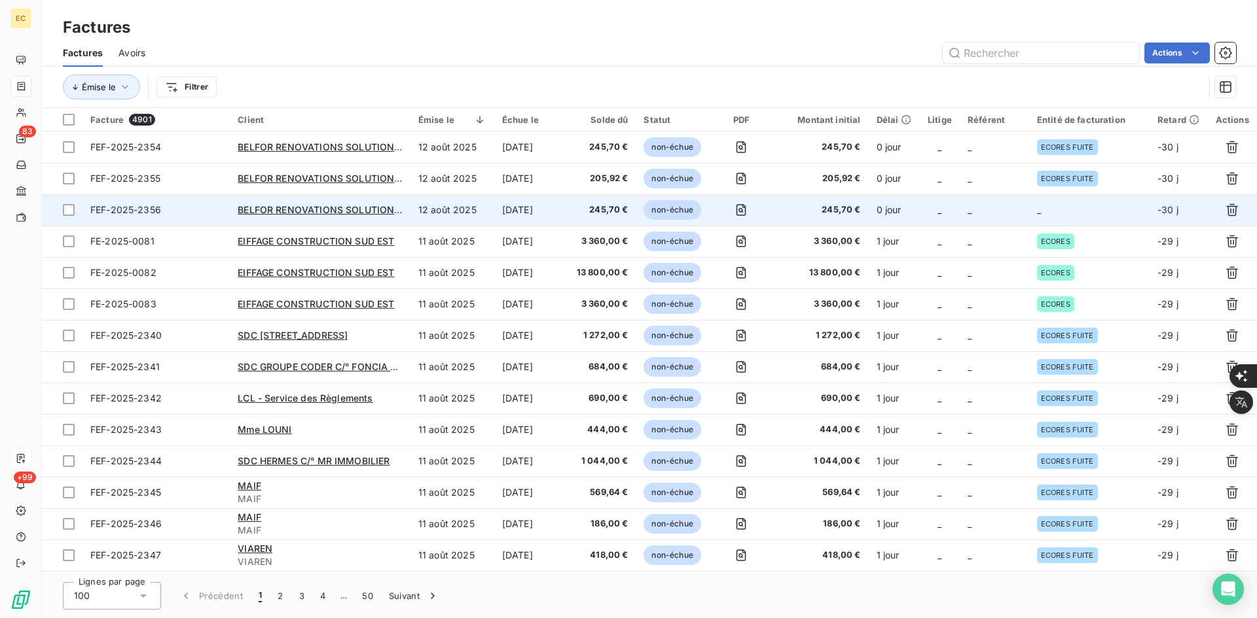
click at [1054, 208] on td "_" at bounding box center [1089, 209] width 120 height 31
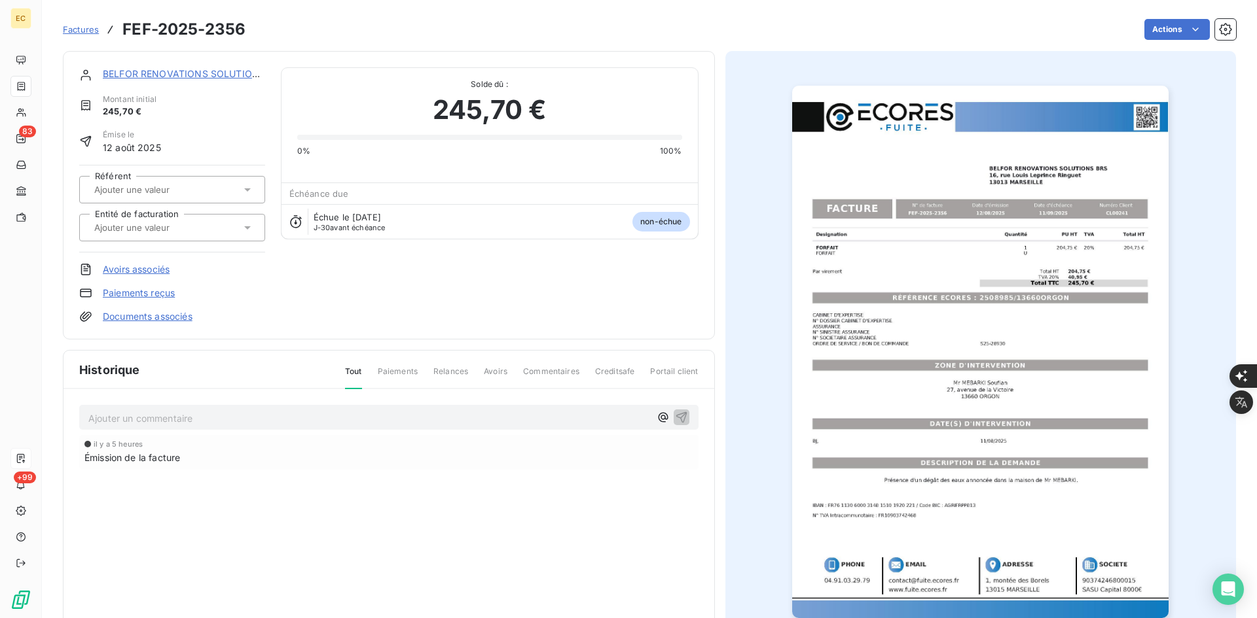
drag, startPoint x: 219, startPoint y: 224, endPoint x: 213, endPoint y: 229, distance: 7.0
click at [217, 224] on div at bounding box center [165, 227] width 151 height 17
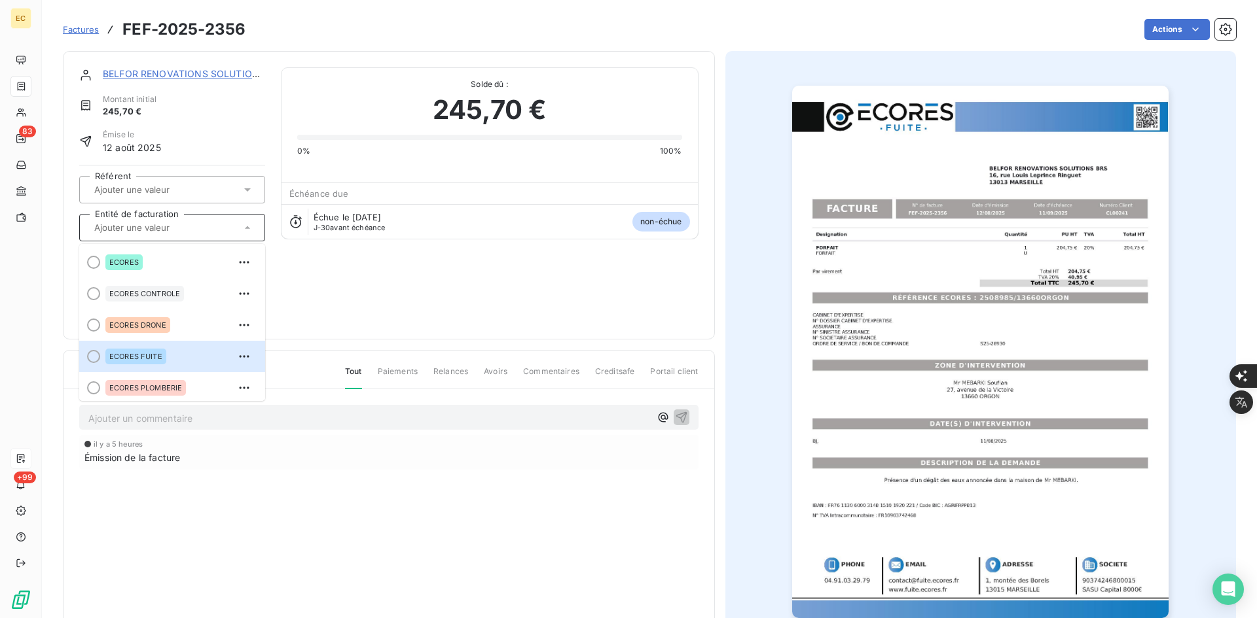
click at [141, 363] on div "ECORES FUITE" at bounding box center [135, 357] width 61 height 16
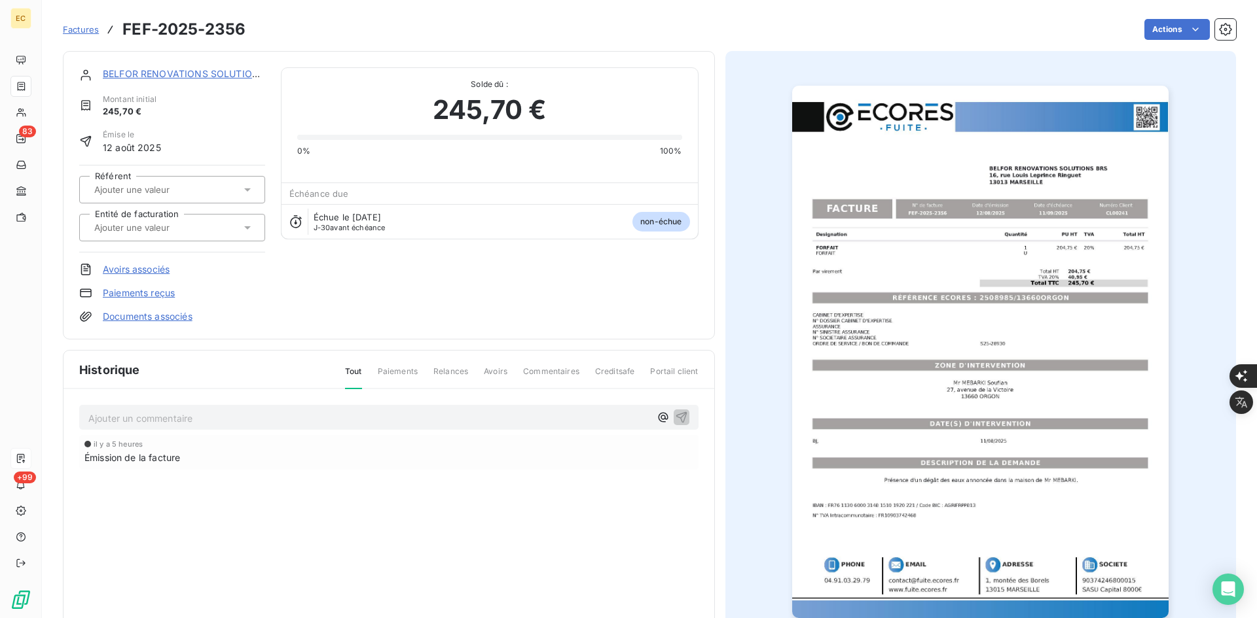
click at [148, 321] on link "Documents associés" at bounding box center [148, 316] width 90 height 13
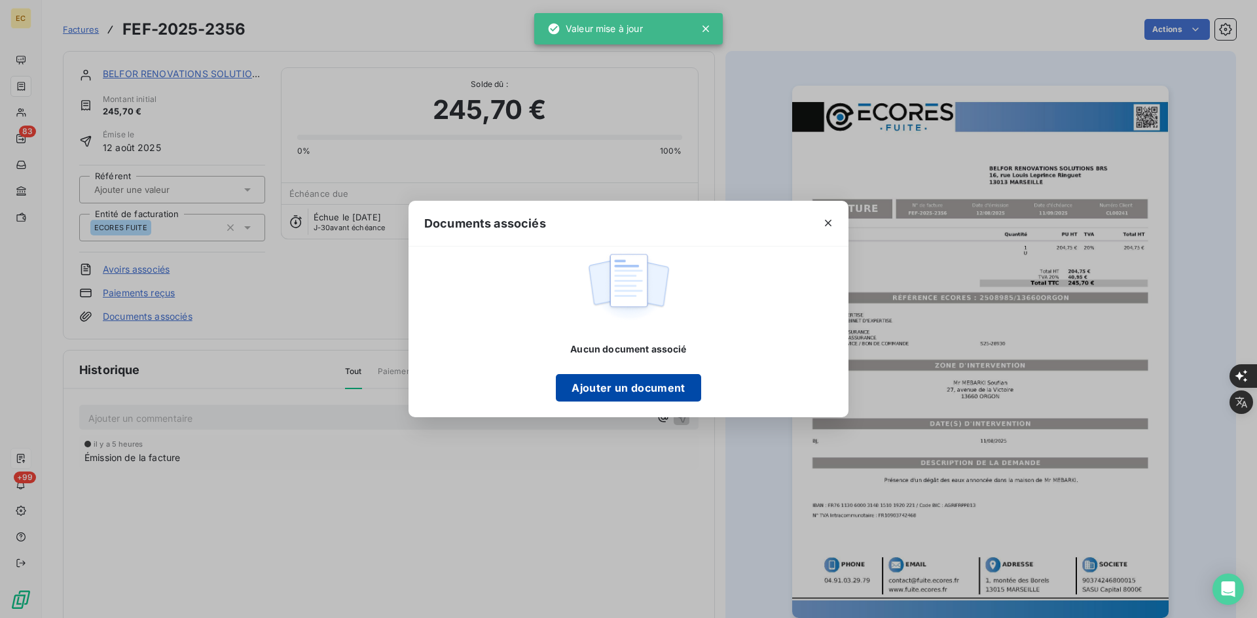
click at [605, 378] on button "Ajouter un document" at bounding box center [628, 387] width 145 height 27
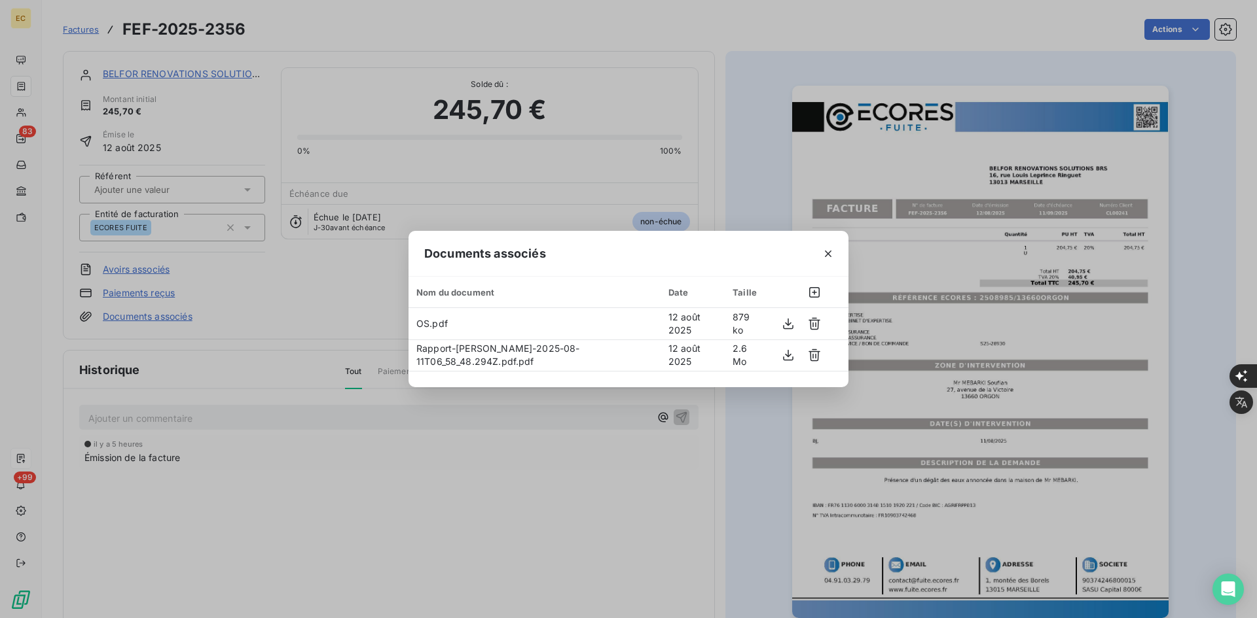
drag, startPoint x: 829, startPoint y: 255, endPoint x: 691, endPoint y: 154, distance: 171.0
click at [829, 254] on icon "button" at bounding box center [827, 253] width 13 height 13
